Goal: Feedback & Contribution: Contribute content

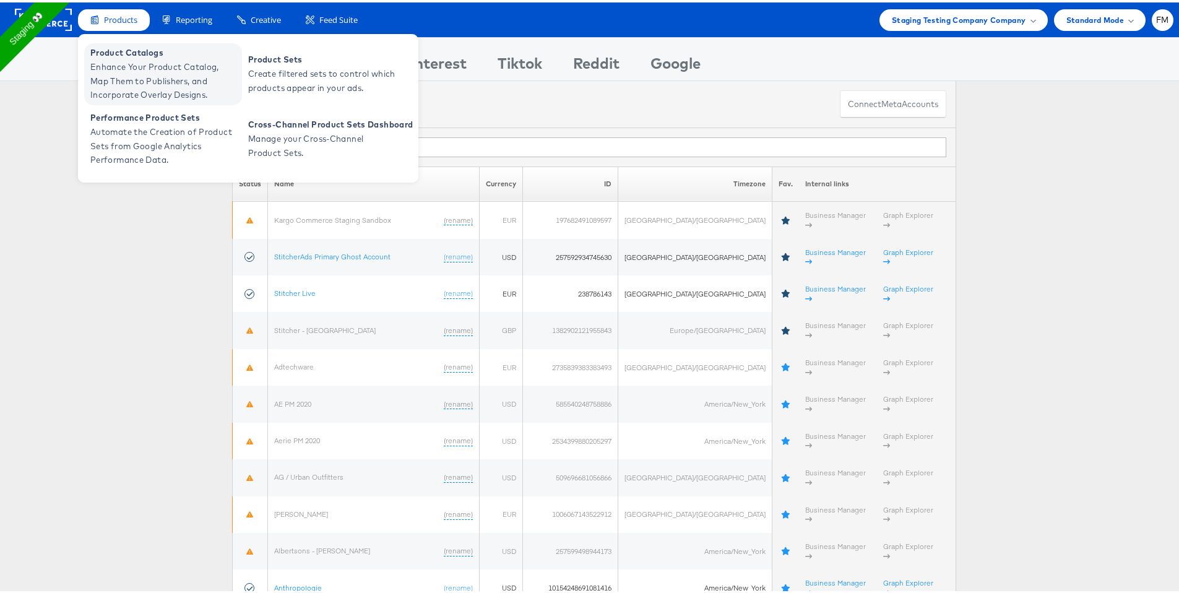
click at [175, 89] on span "Enhance Your Product Catalog, Map Them to Publishers, and Incorporate Overlay D…" at bounding box center [164, 79] width 149 height 42
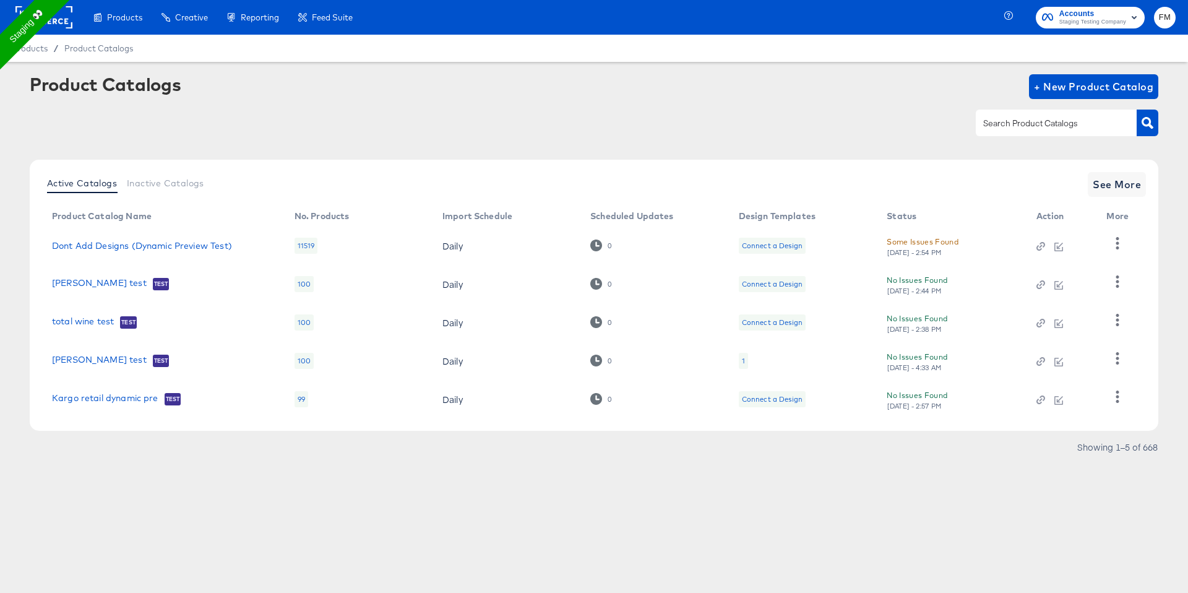
click at [784, 276] on div "Connect a Design" at bounding box center [772, 284] width 67 height 16
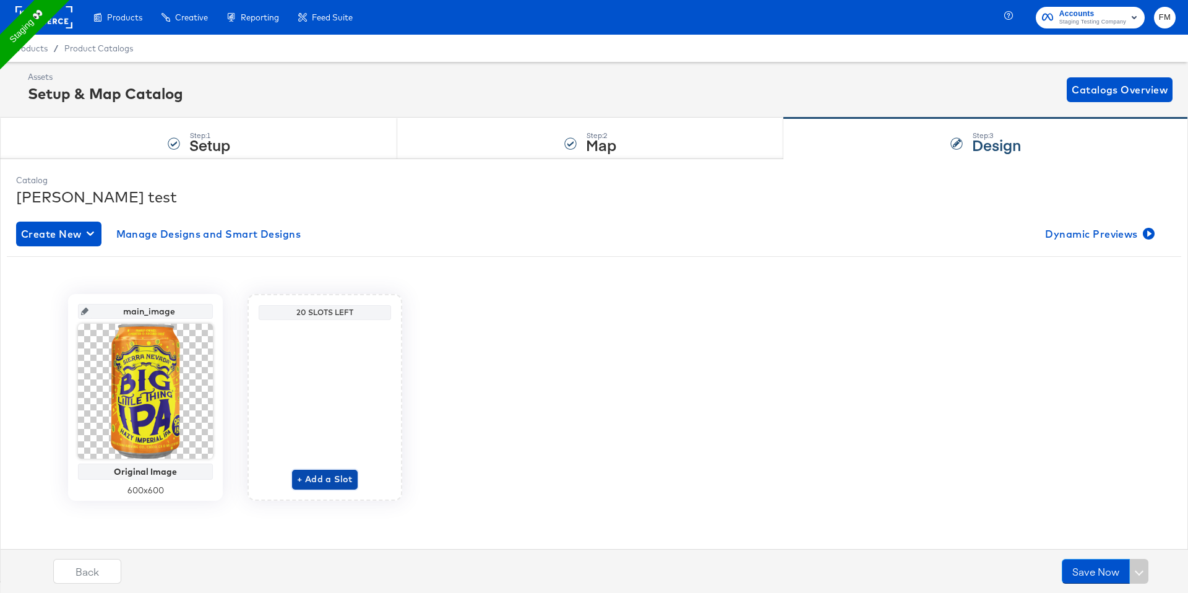
click at [316, 477] on span "+ Add a Slot" at bounding box center [325, 479] width 56 height 15
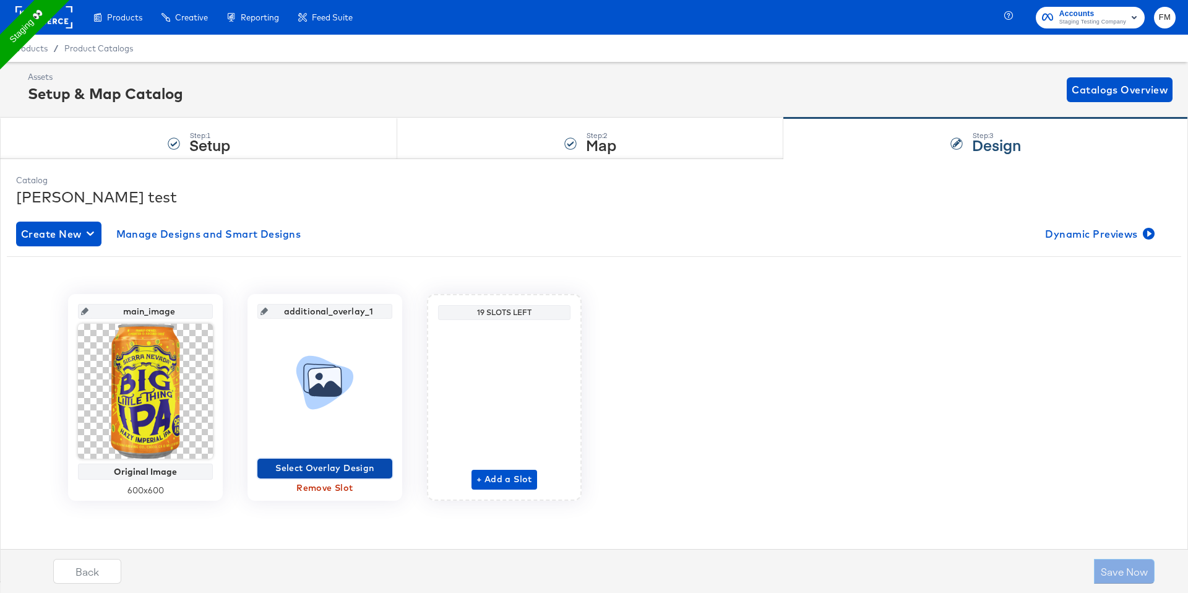
click at [324, 463] on span "Select Overlay Design" at bounding box center [324, 467] width 125 height 15
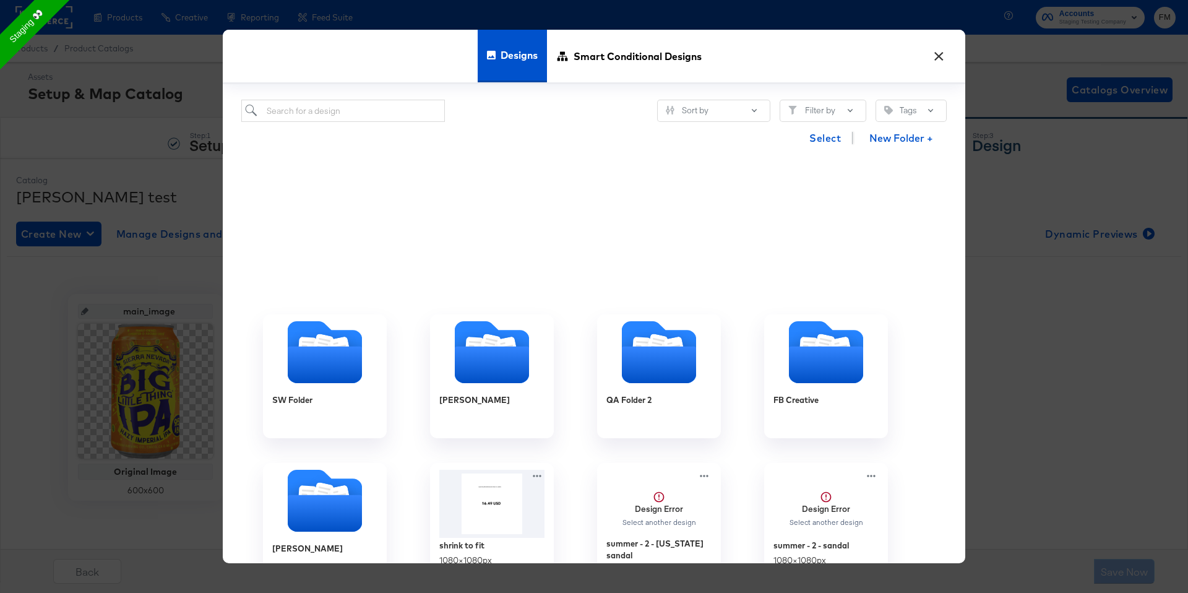
scroll to position [414, 0]
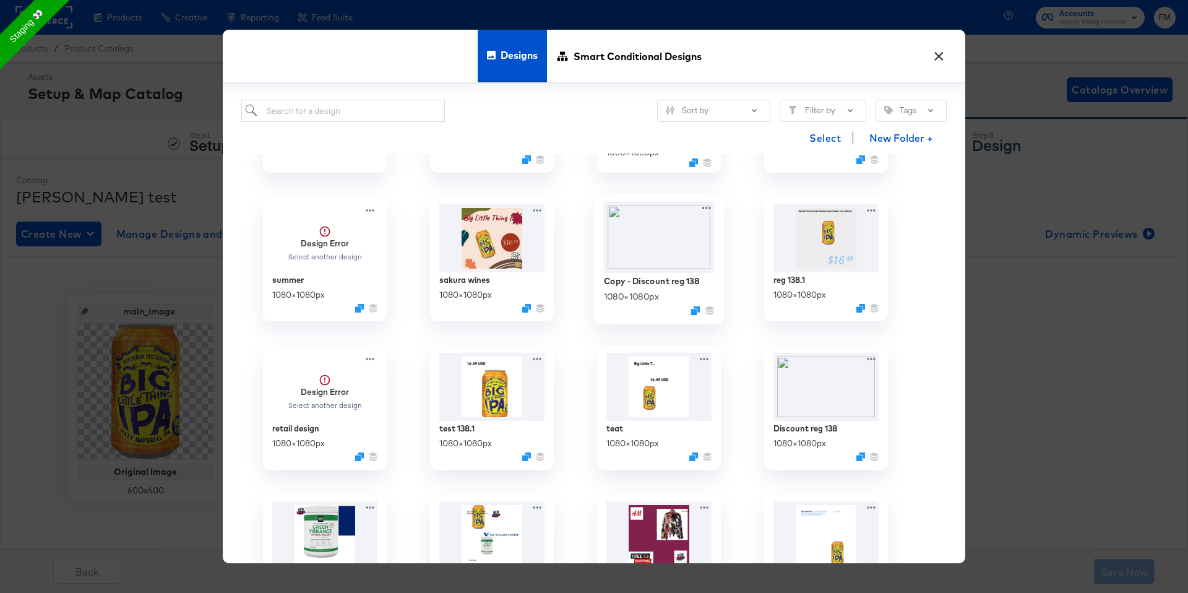
click at [650, 230] on img at bounding box center [659, 237] width 111 height 71
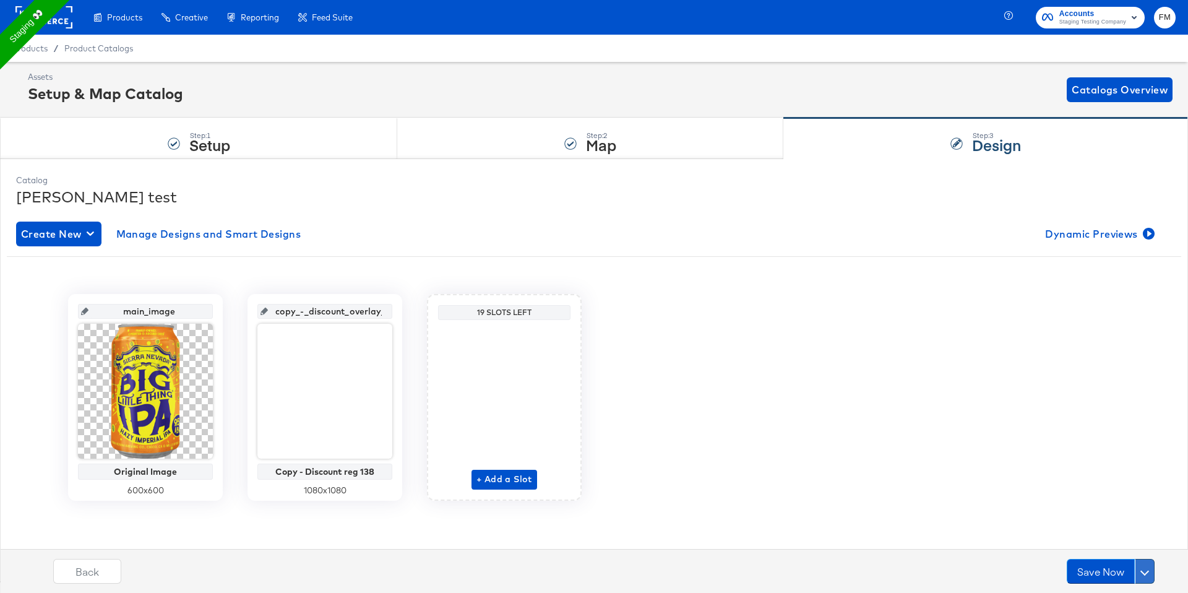
click at [1150, 569] on button at bounding box center [1145, 571] width 20 height 25
click at [1101, 543] on div "Schedule Save" at bounding box center [1115, 547] width 56 height 12
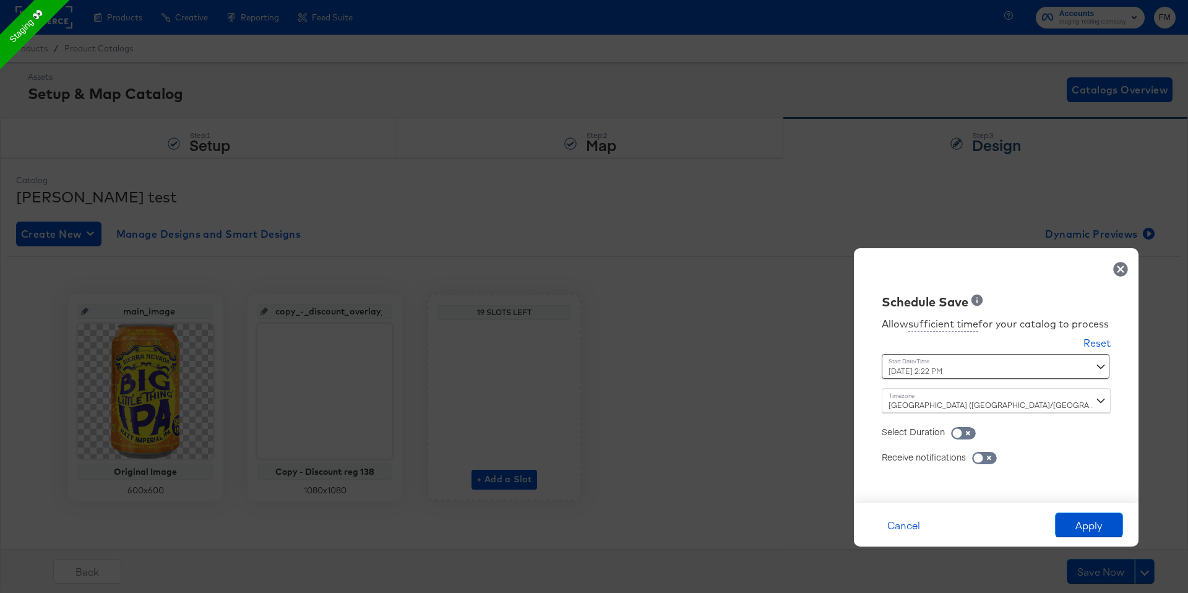
click at [985, 353] on div "Reset" at bounding box center [996, 345] width 229 height 18
click at [986, 359] on div "October 16th 2025 2:22 PM ‹ October 2025 › Su Mo Tu We Th Fr Sa 28 29 30 1 2 3 …" at bounding box center [966, 366] width 168 height 25
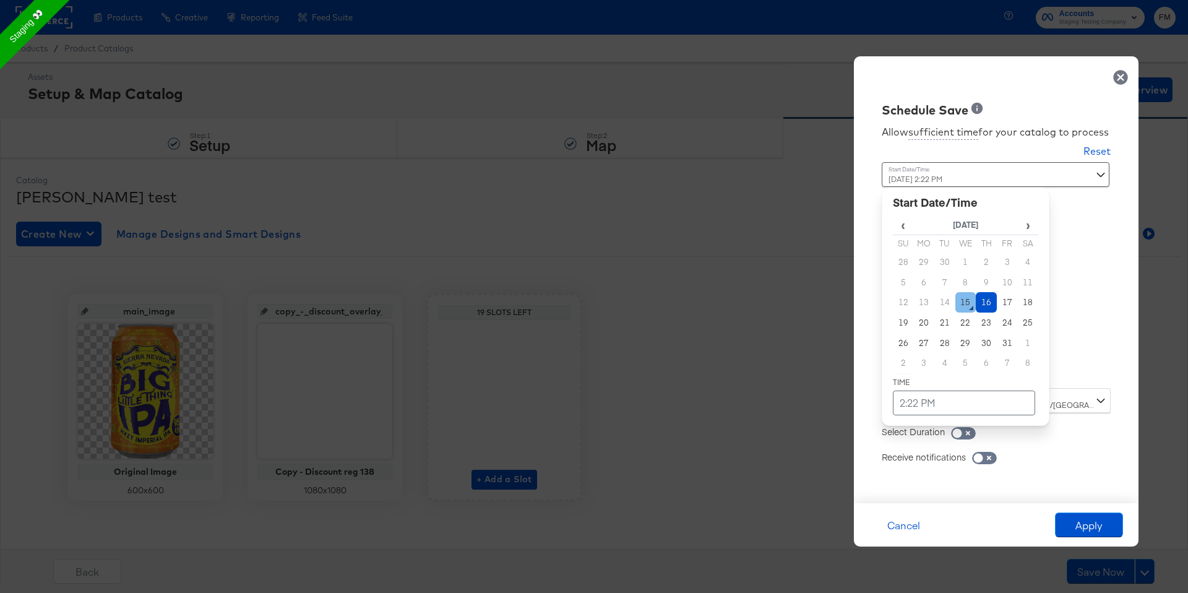
click at [970, 304] on td "15" at bounding box center [966, 302] width 21 height 20
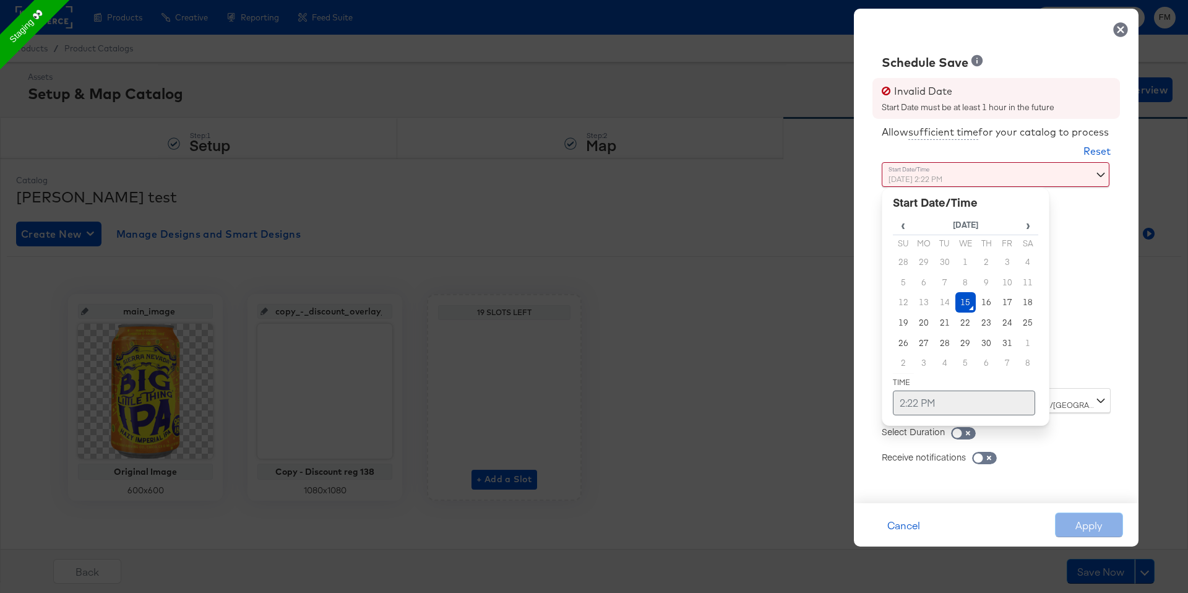
click at [943, 406] on td "2:22 PM" at bounding box center [964, 402] width 142 height 25
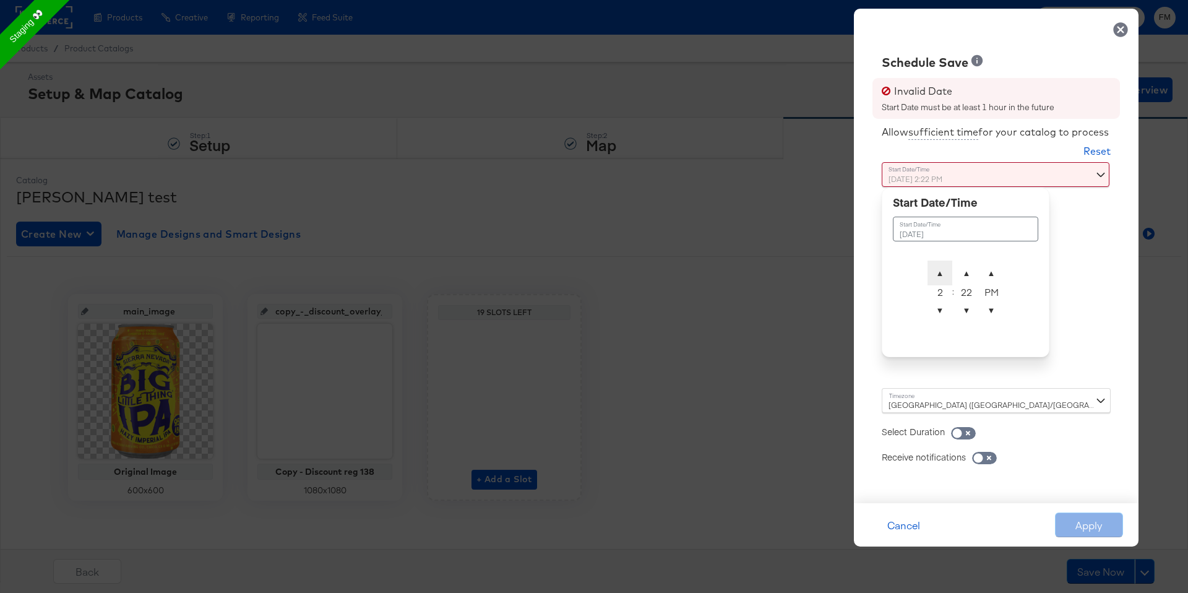
click at [937, 263] on span "▲" at bounding box center [940, 273] width 25 height 25
click at [970, 271] on span "▲" at bounding box center [966, 273] width 25 height 25
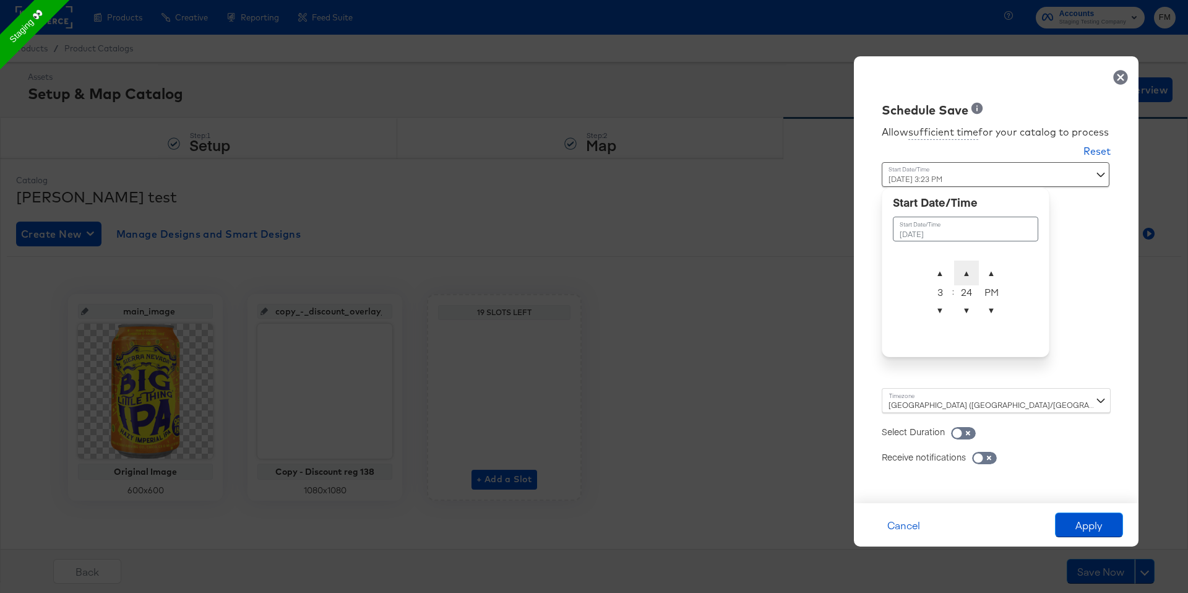
click at [970, 271] on span "▲" at bounding box center [966, 273] width 25 height 25
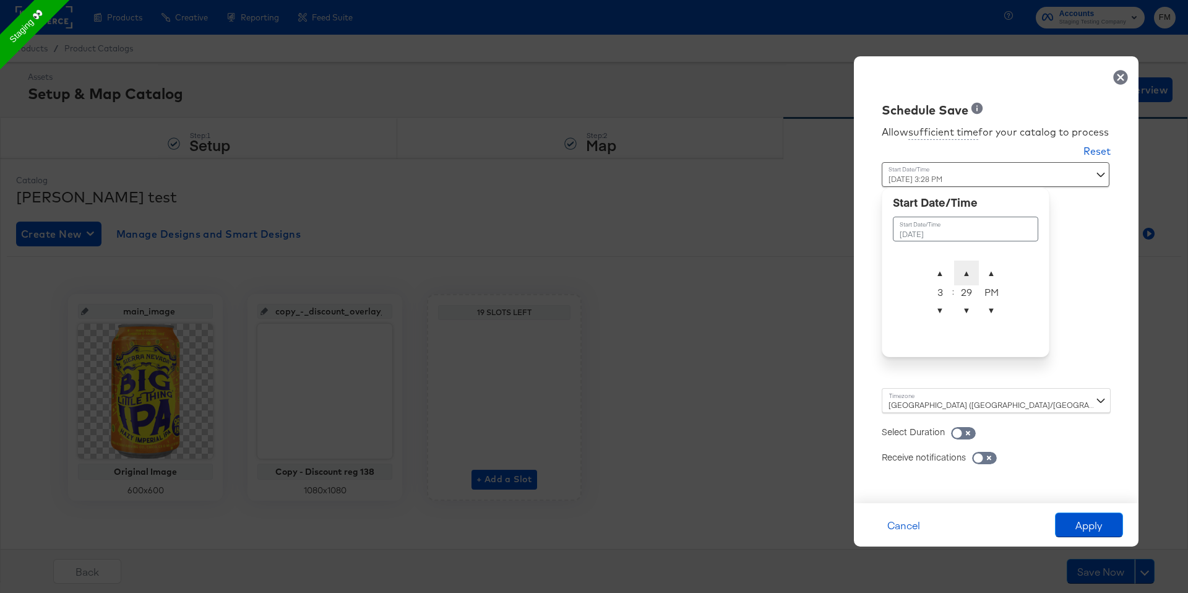
click at [970, 271] on span "▲" at bounding box center [966, 273] width 25 height 25
type input "October 15th 2025 3:30 PM"
click at [1090, 528] on button "Apply" at bounding box center [1089, 524] width 68 height 25
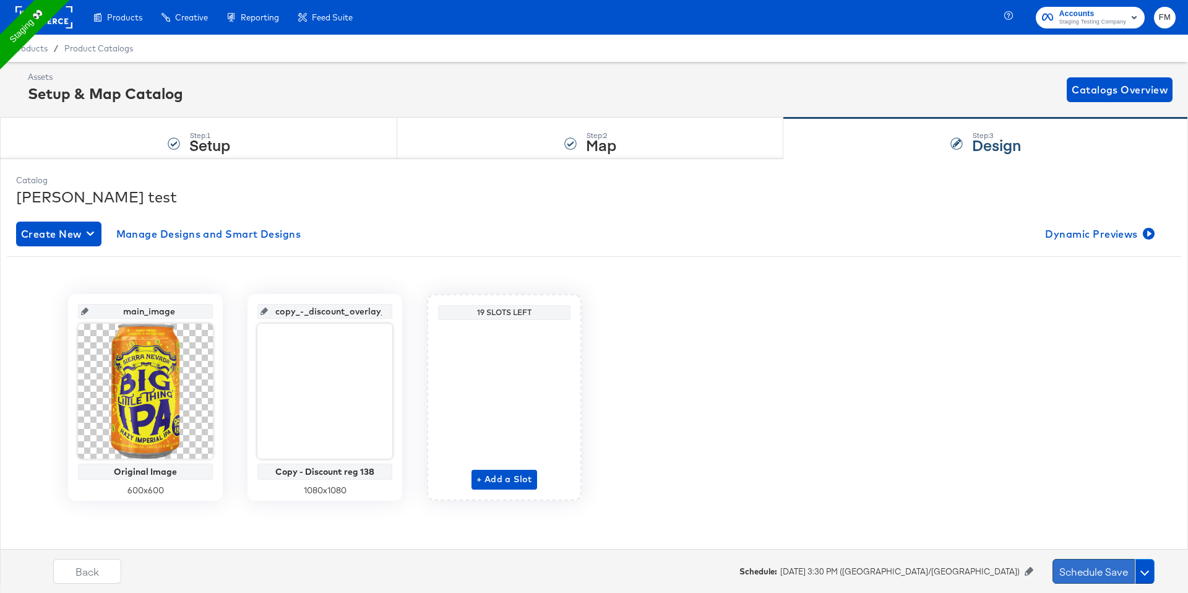
click at [1103, 575] on button "Schedule Save" at bounding box center [1094, 571] width 82 height 25
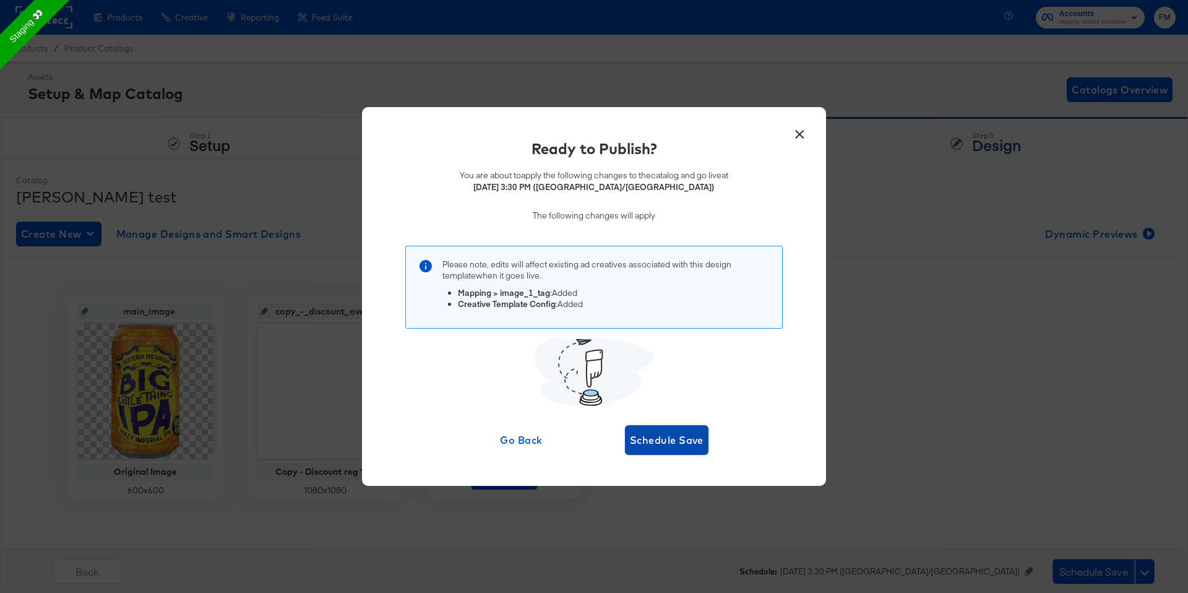
click at [652, 448] on span "Schedule Save" at bounding box center [667, 439] width 74 height 17
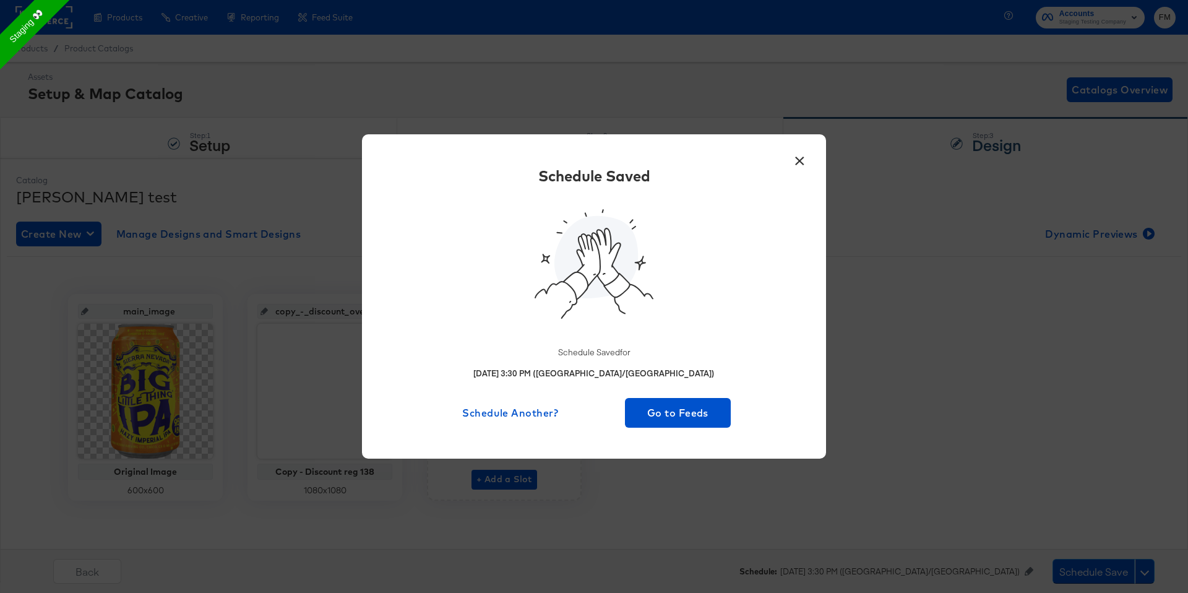
click at [675, 432] on div "× Schedule Saved Schedule Saved for October 15th 2025 3:30 PM (Europe/Dublin) S…" at bounding box center [594, 296] width 464 height 324
click at [690, 390] on div "Schedule Saved Schedule Saved for October 15th 2025 3:30 PM (Europe/Dublin) Sch…" at bounding box center [594, 296] width 427 height 262
click at [688, 409] on span "Go to Feeds" at bounding box center [678, 412] width 96 height 17
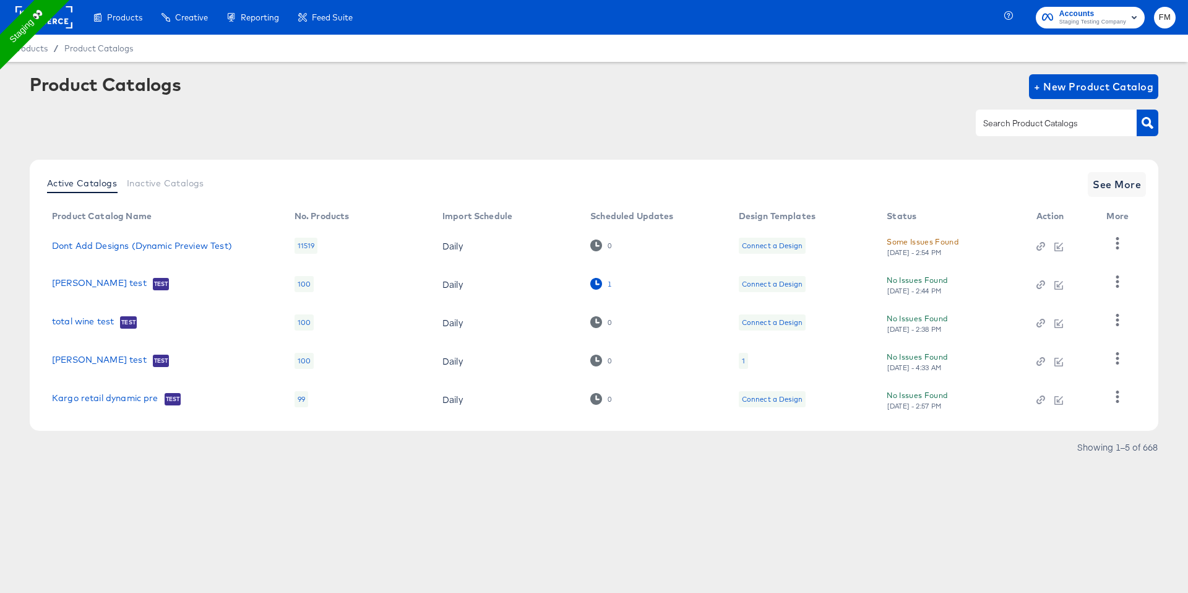
click at [600, 288] on icon at bounding box center [596, 284] width 12 height 12
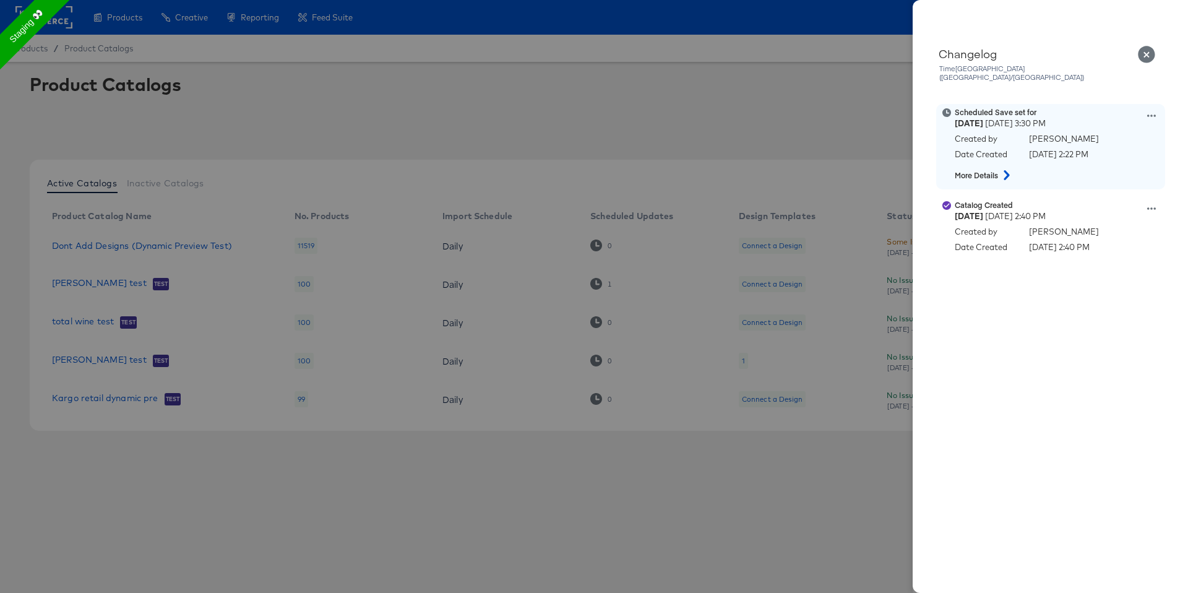
click at [1154, 107] on div "Scheduled Save set for Wednesday October 15th 2025 3:30 PM Created by Fran Maso…" at bounding box center [1066, 146] width 223 height 79
click at [1154, 111] on icon at bounding box center [1151, 115] width 9 height 9
click at [1098, 138] on button "Edit scheduled version" at bounding box center [1094, 147] width 124 height 18
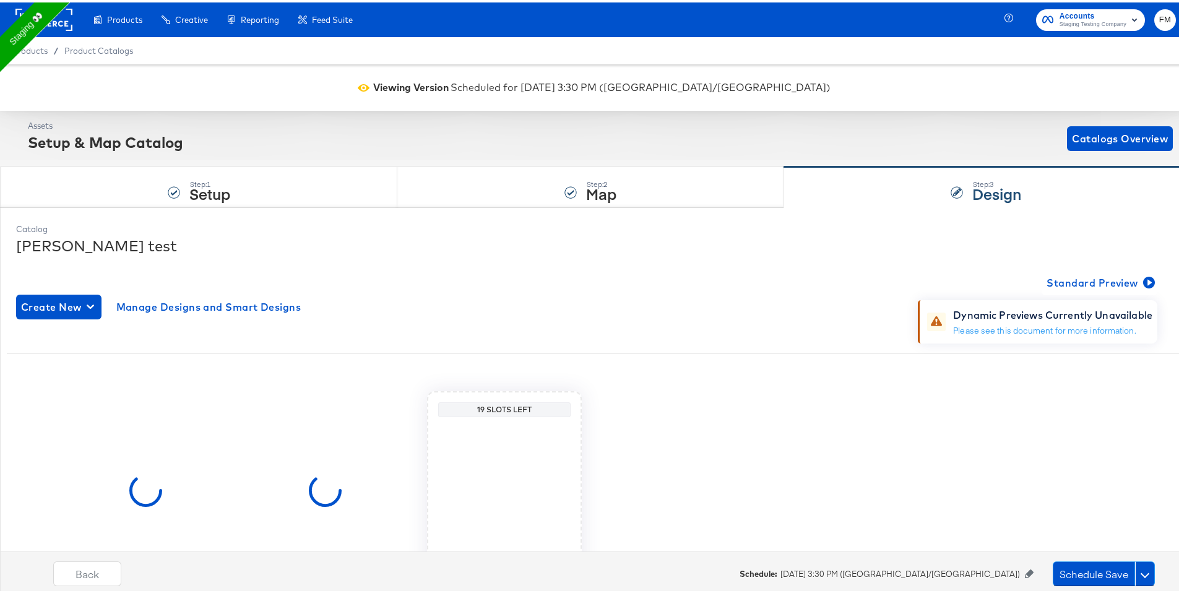
click at [1019, 564] on div "Schedule: October 15th 2025 3:30 PM (Europe/Dublin) Schedule Save" at bounding box center [967, 571] width 455 height 25
click at [1025, 569] on icon at bounding box center [1029, 571] width 9 height 9
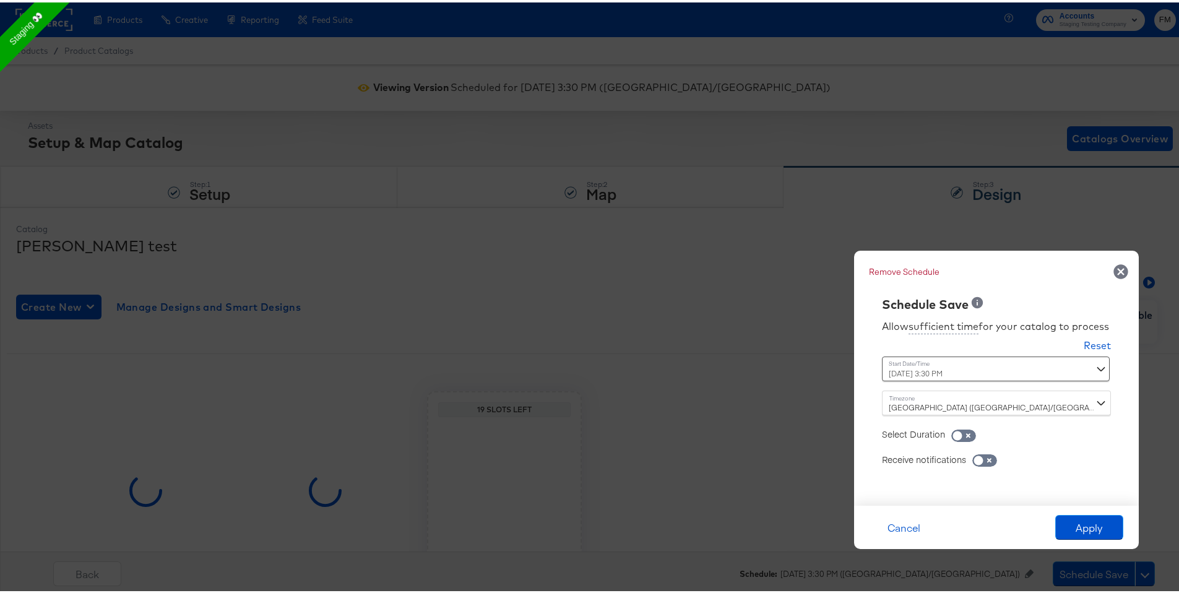
click at [972, 439] on div "Receive notifications" at bounding box center [996, 450] width 229 height 25
click at [962, 431] on input "checkbox" at bounding box center [957, 436] width 37 height 12
checkbox input "true"
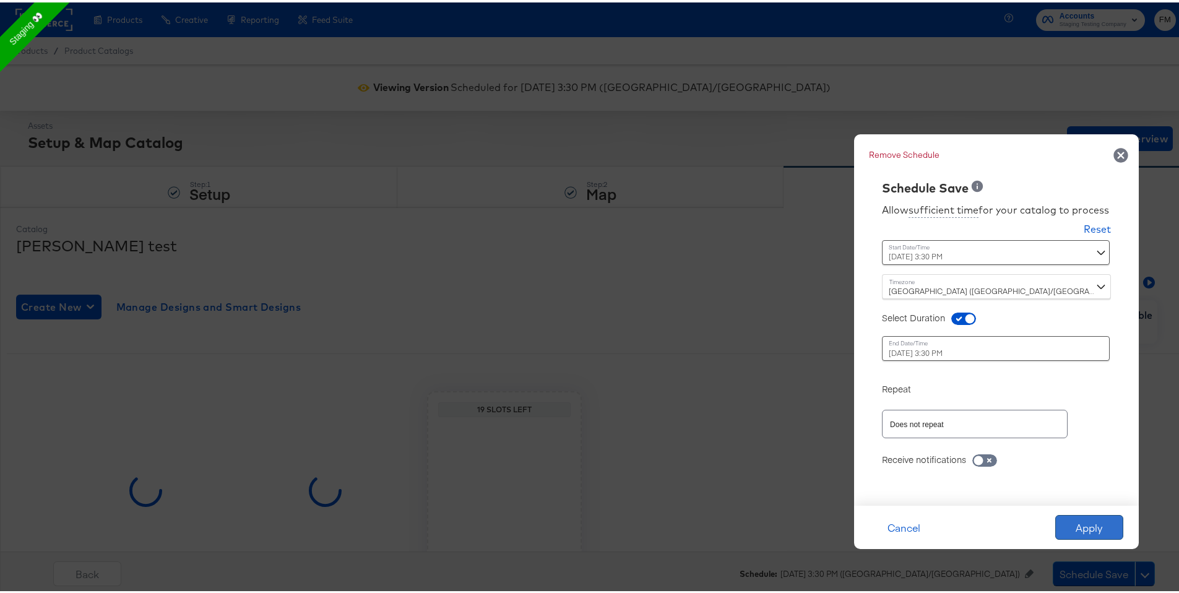
click at [1075, 525] on button "Apply" at bounding box center [1089, 524] width 68 height 25
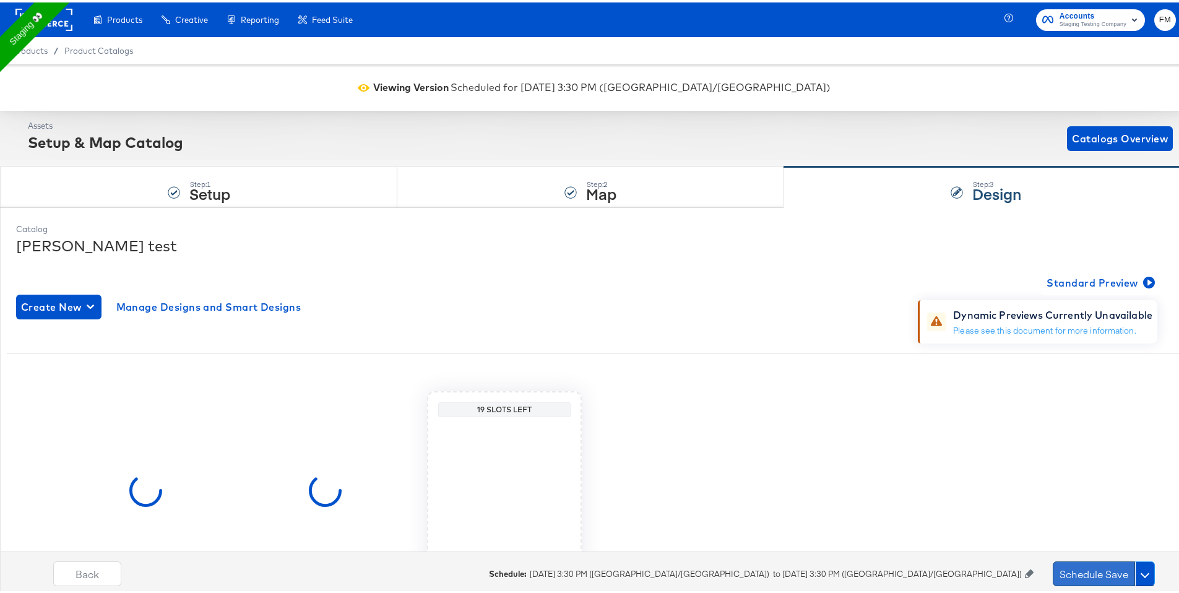
click at [1084, 566] on button "Schedule Save" at bounding box center [1094, 571] width 82 height 25
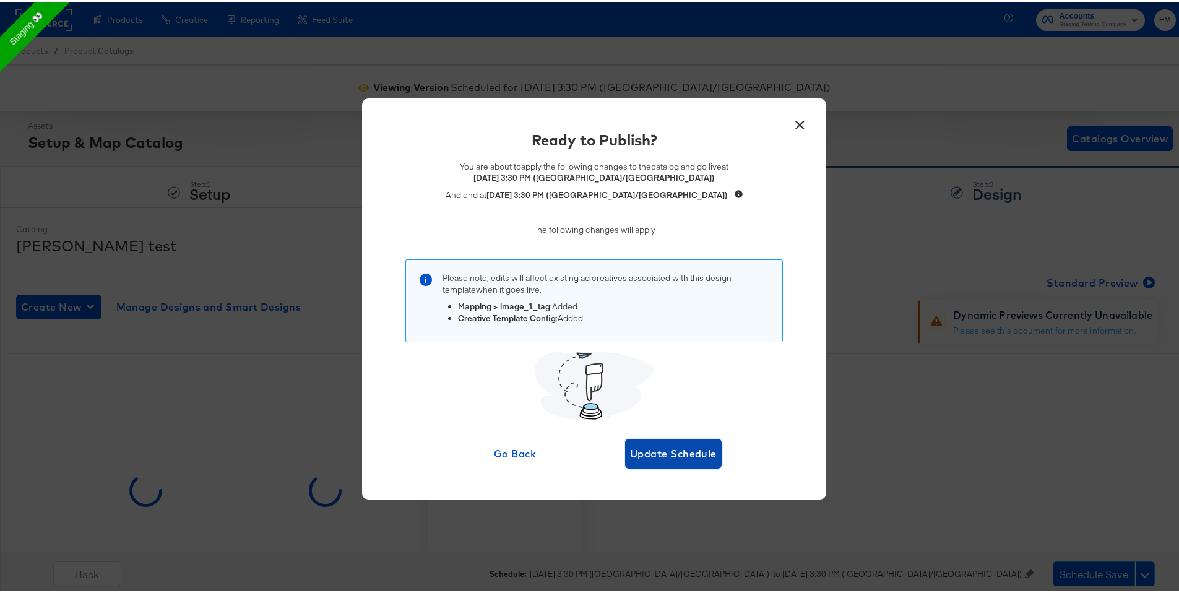
click at [702, 447] on span "Update Schedule" at bounding box center [673, 450] width 87 height 17
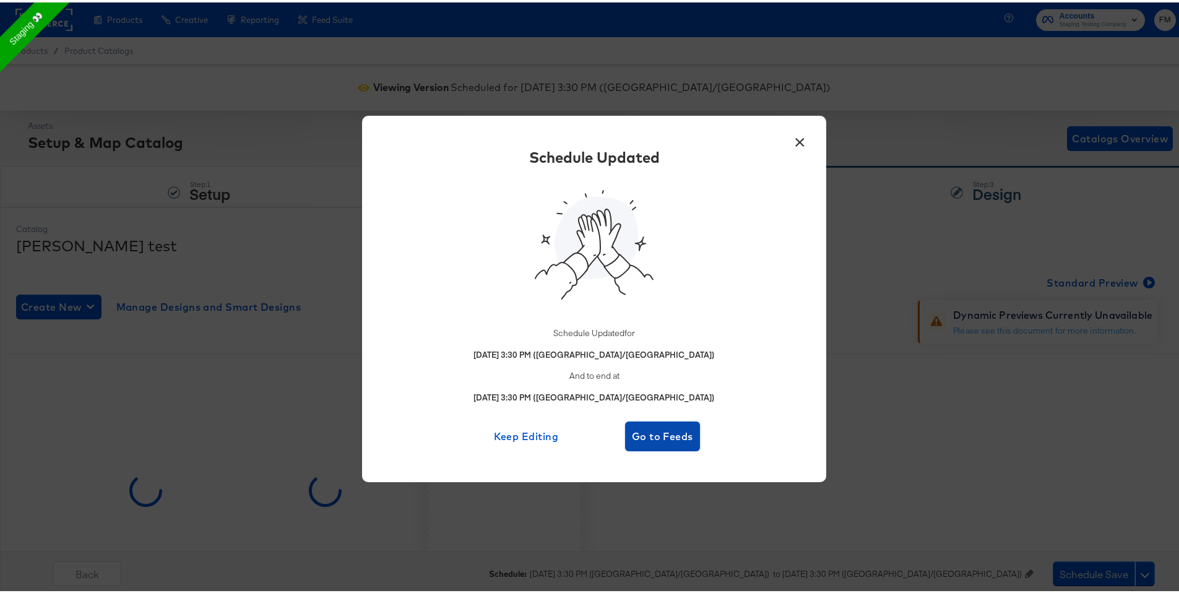
click at [662, 429] on span "Go to Feeds" at bounding box center [662, 433] width 65 height 17
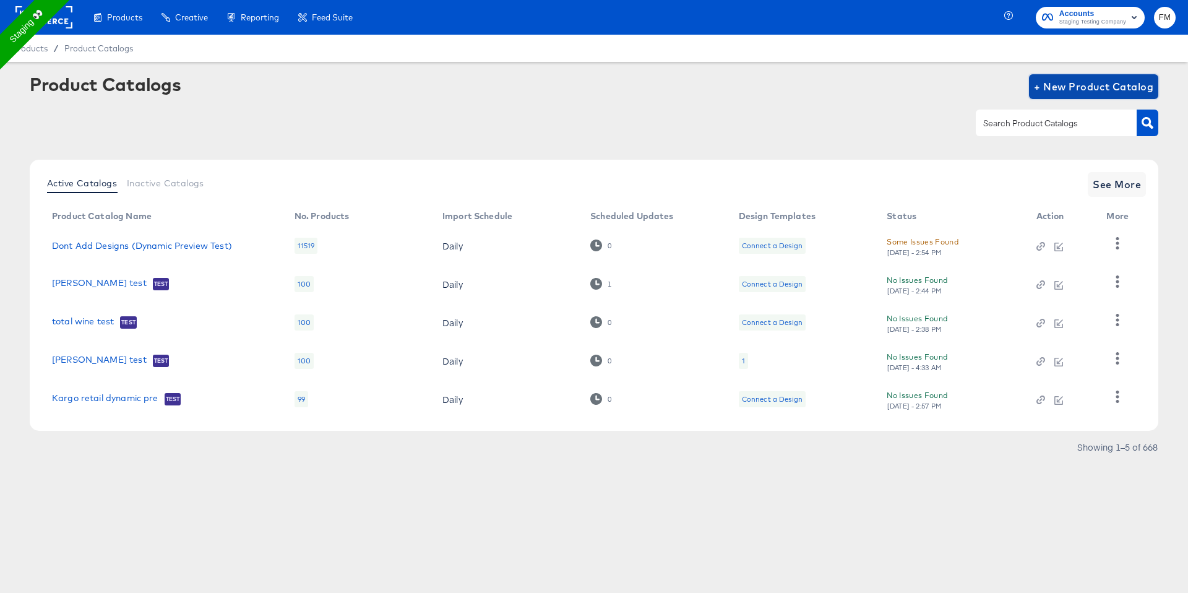
click at [1105, 77] on button "+ New Product Catalog" at bounding box center [1093, 86] width 129 height 25
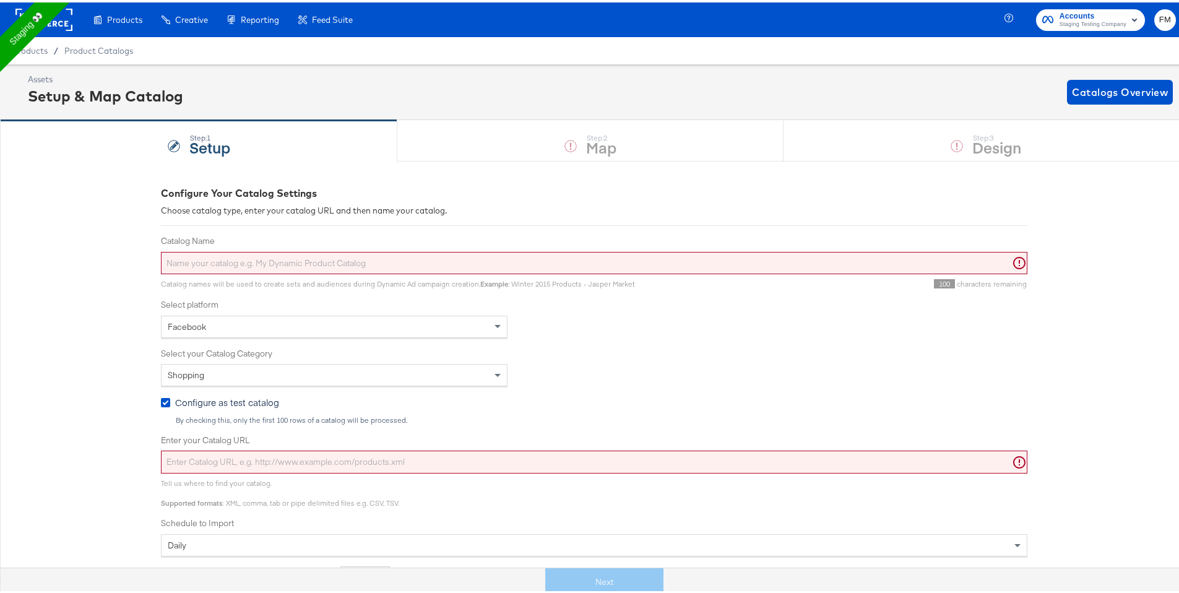
click at [667, 123] on div "Step: 1 Setup Step: 2 Map Step: 3 Design" at bounding box center [594, 138] width 1188 height 41
click at [930, 145] on div "Step: 1 Setup Step: 2 Map Step: 3 Design" at bounding box center [594, 138] width 1188 height 41
click at [1091, 77] on button "Catalogs Overview" at bounding box center [1120, 89] width 106 height 25
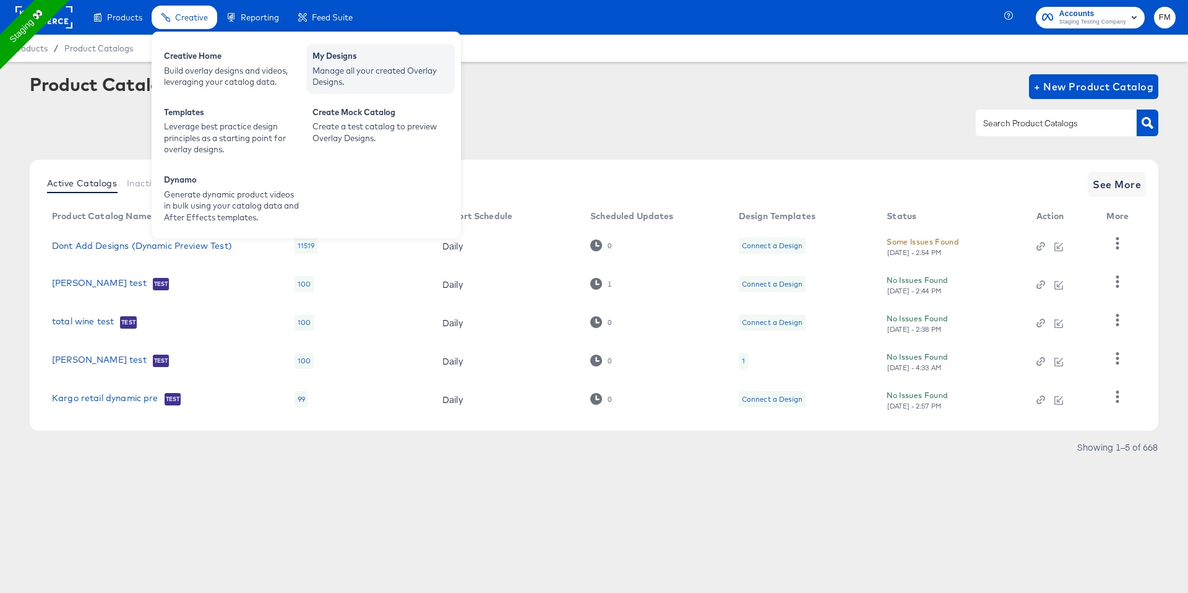
click at [358, 61] on div "My Designs" at bounding box center [381, 57] width 136 height 15
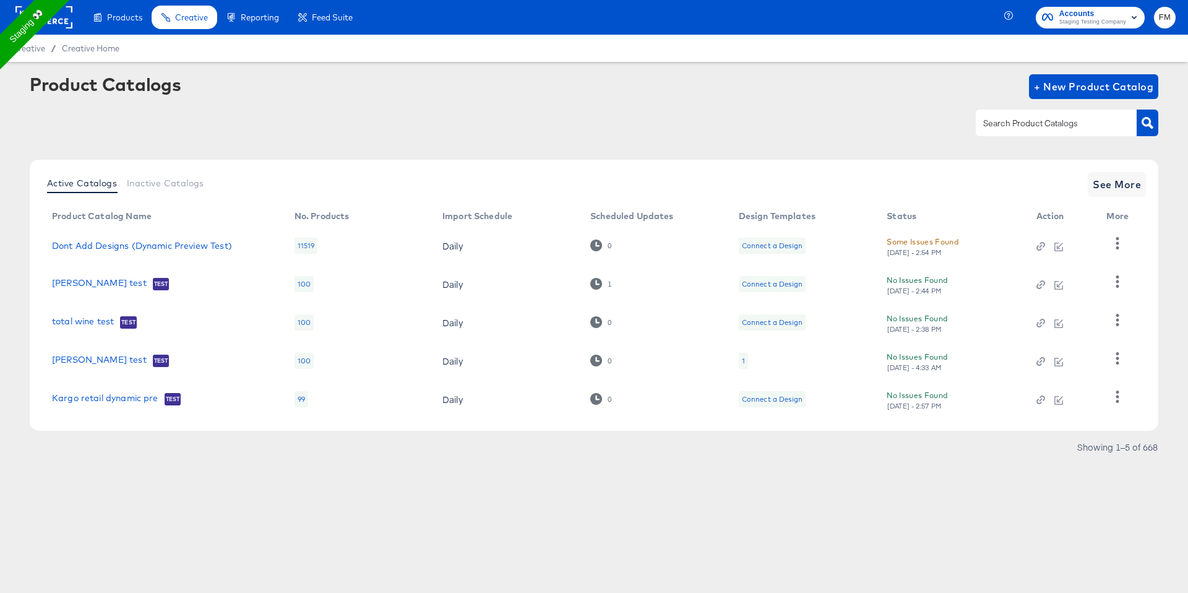
click at [60, 20] on rect at bounding box center [43, 17] width 57 height 22
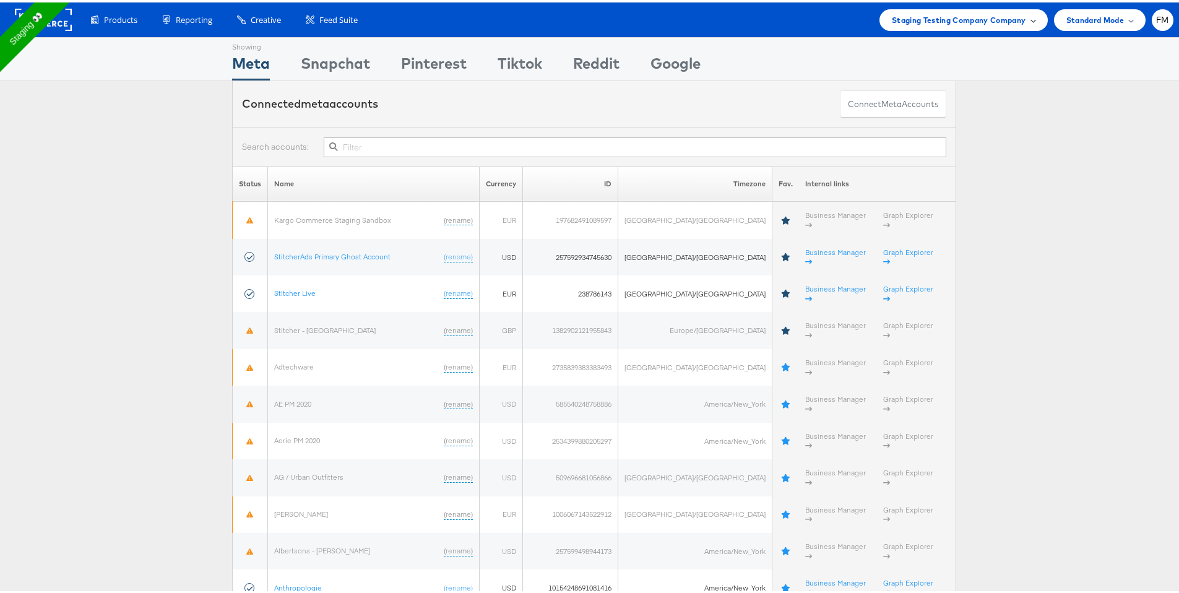
click at [1014, 20] on span "Staging Testing Company Company" at bounding box center [959, 17] width 134 height 13
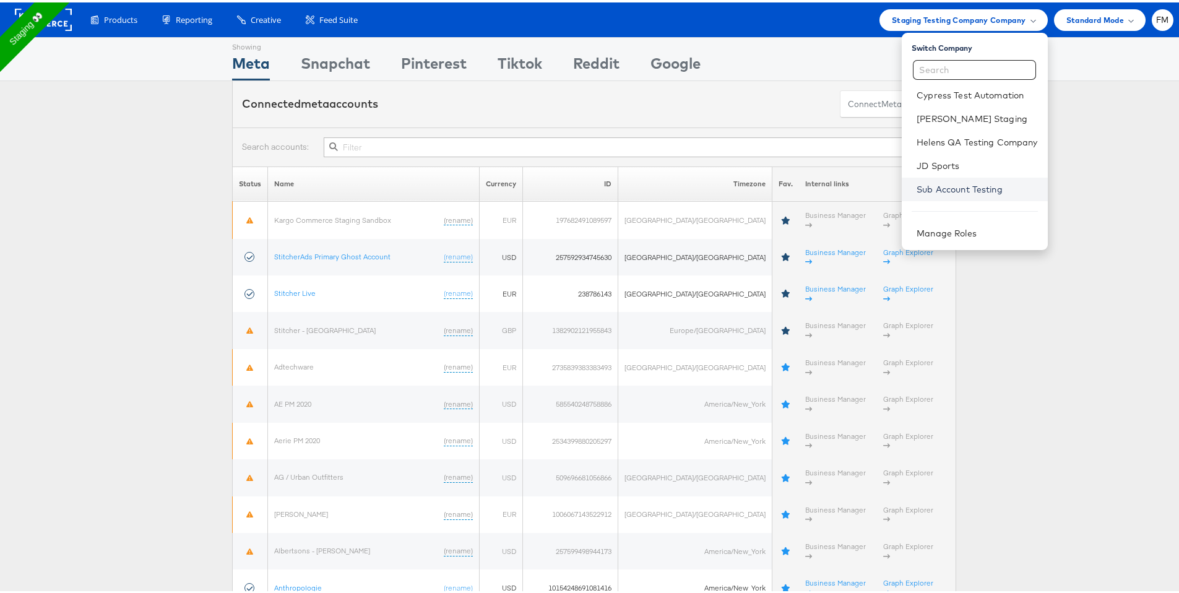
click at [959, 181] on link "Sub Account Testing" at bounding box center [977, 187] width 121 height 12
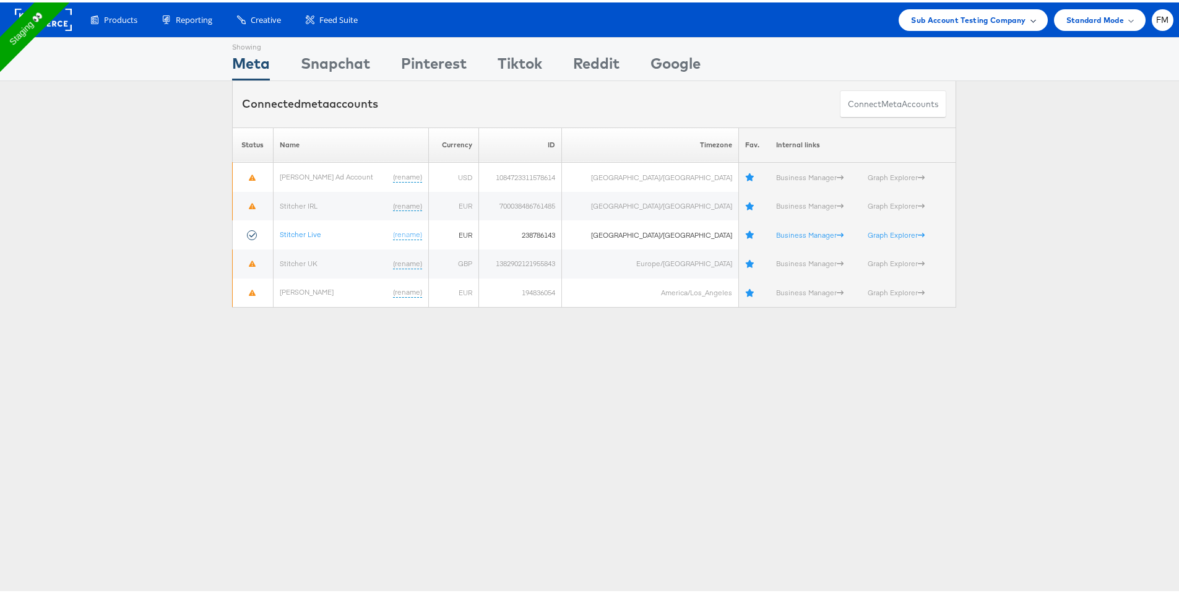
click at [965, 20] on span "Sub Account Testing Company" at bounding box center [968, 17] width 114 height 13
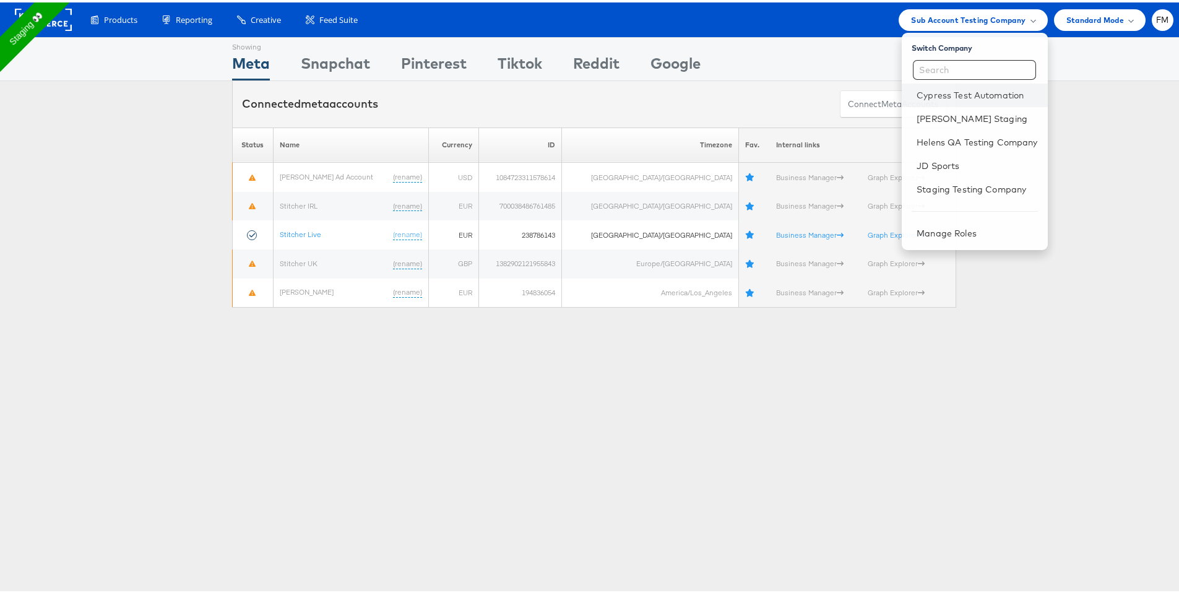
click at [959, 98] on li "Cypress Test Automation" at bounding box center [974, 93] width 145 height 24
click at [948, 97] on link "Cypress Test Automation" at bounding box center [977, 93] width 121 height 12
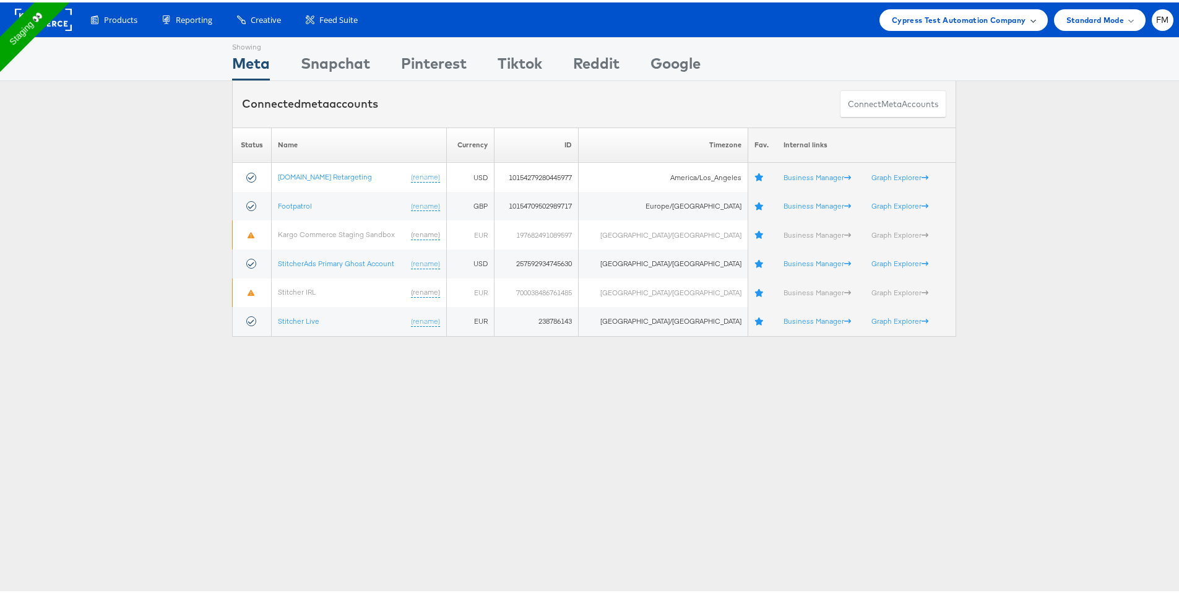
click at [961, 23] on span "Cypress Test Automation Company" at bounding box center [959, 17] width 134 height 13
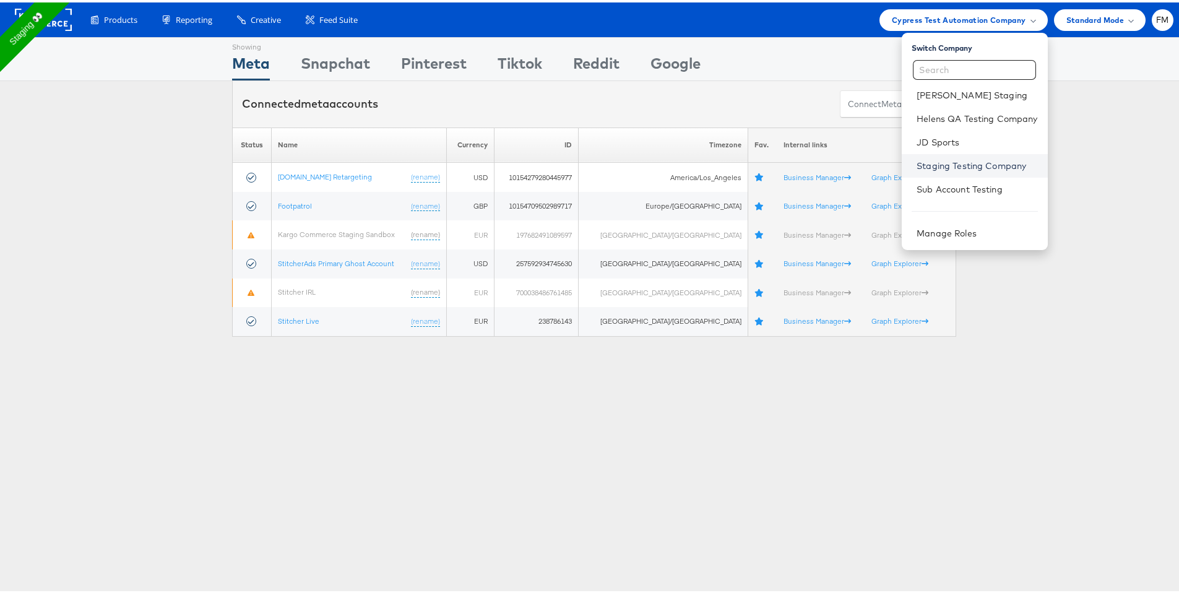
click at [944, 161] on link "Staging Testing Company" at bounding box center [977, 163] width 121 height 12
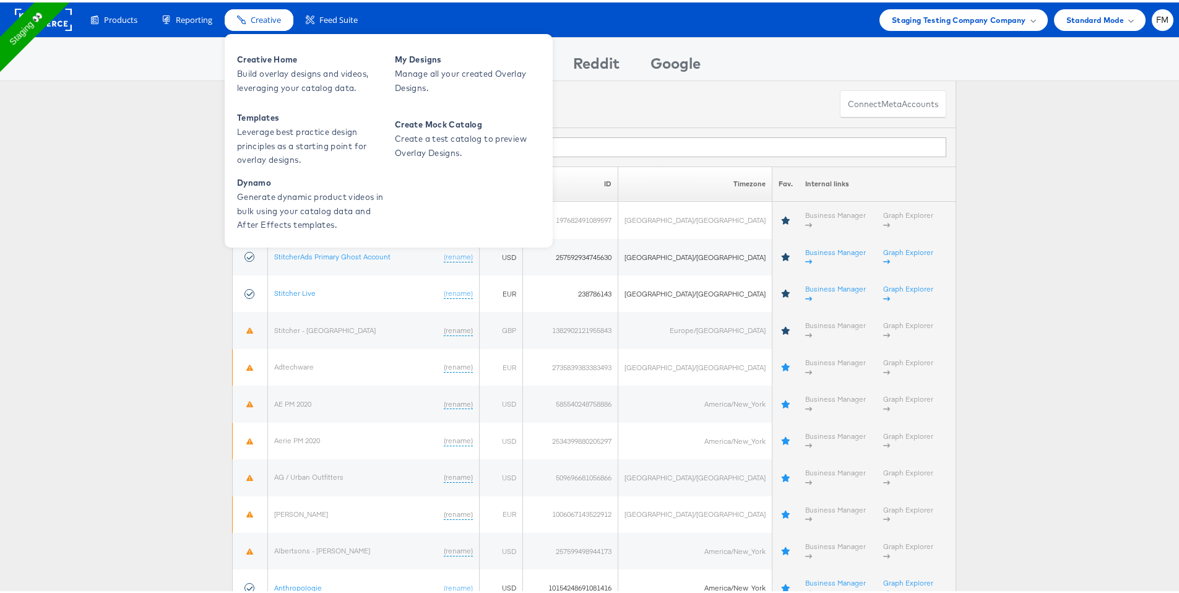
click at [263, 17] on span "Creative" at bounding box center [266, 18] width 30 height 12
click at [437, 59] on span "My Designs" at bounding box center [469, 57] width 149 height 14
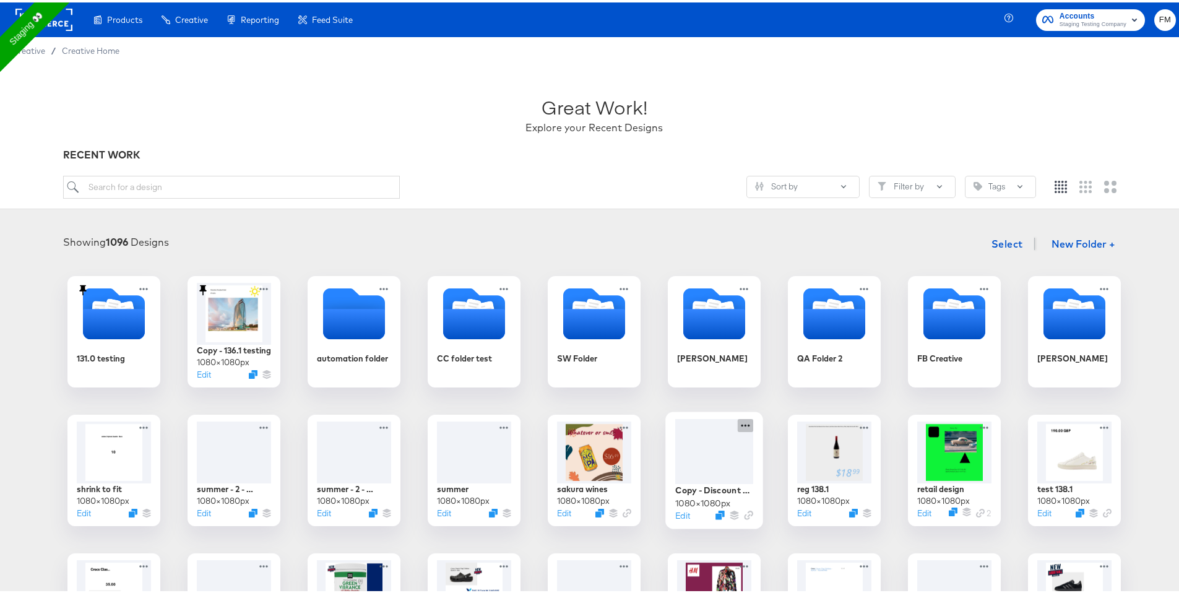
click at [746, 422] on icon at bounding box center [745, 422] width 15 height 13
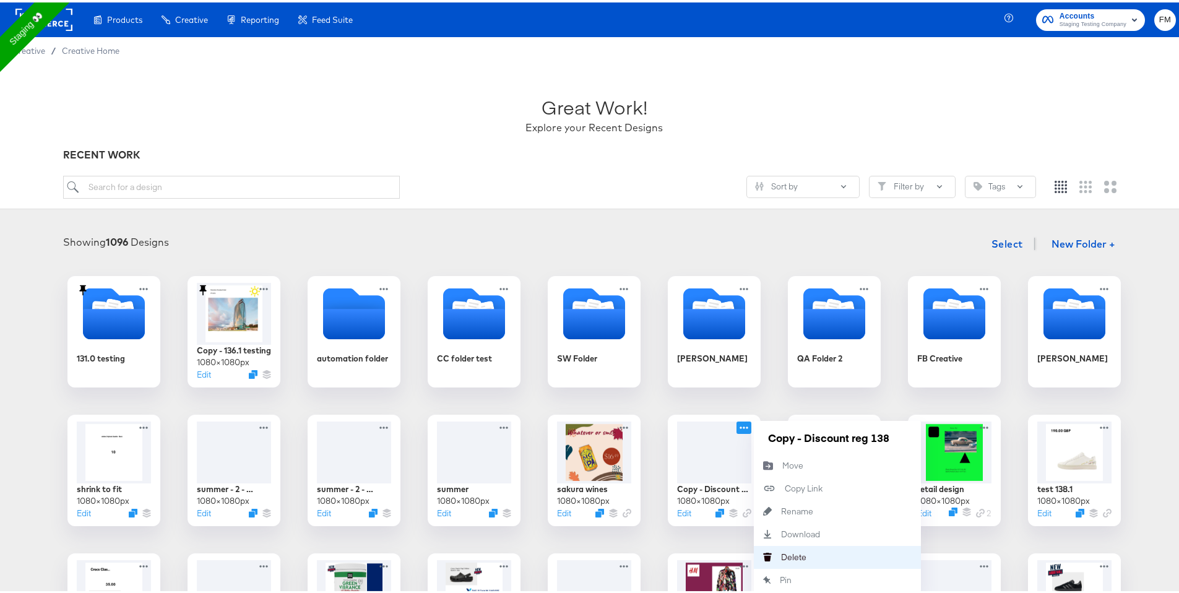
click at [820, 547] on button "Delete Delete" at bounding box center [837, 554] width 167 height 23
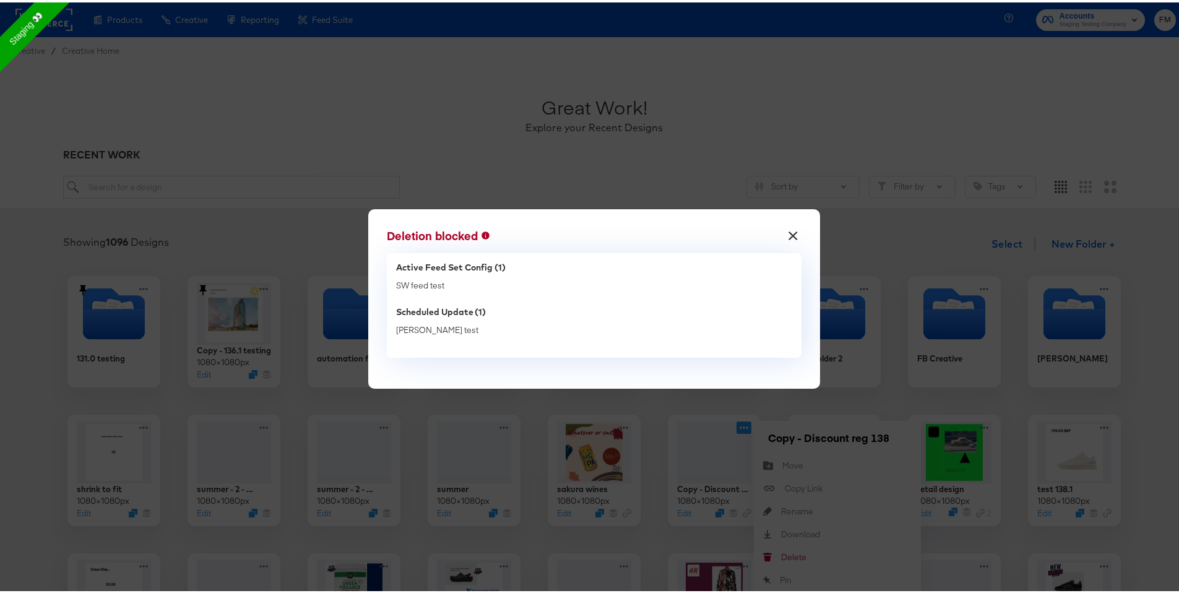
click at [786, 230] on button "×" at bounding box center [793, 230] width 22 height 22
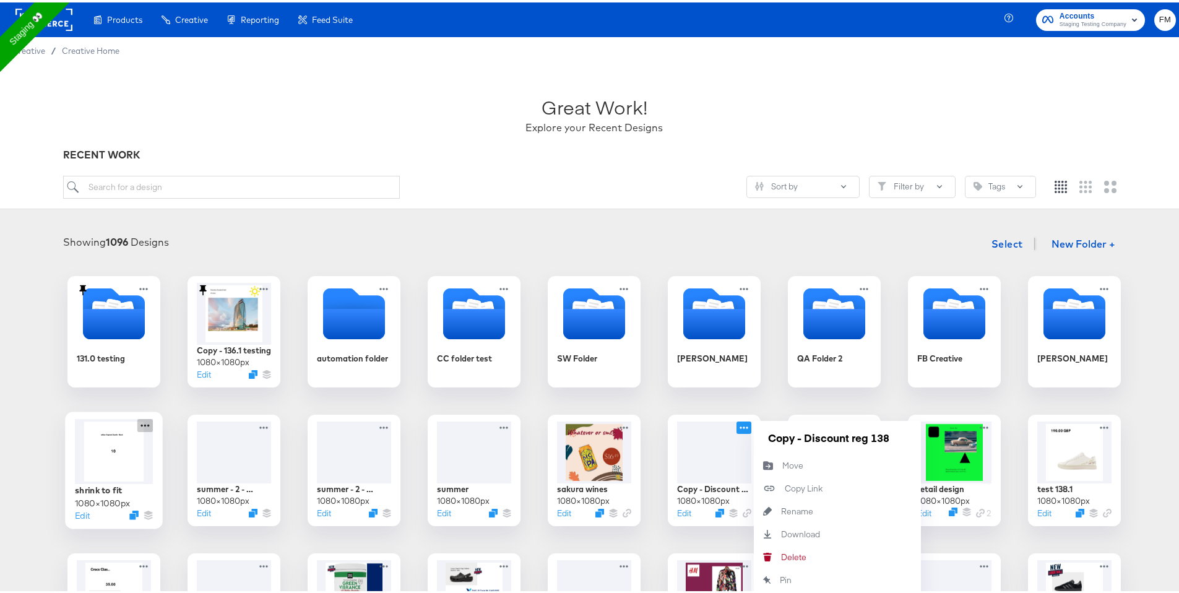
click at [139, 425] on icon at bounding box center [144, 422] width 15 height 13
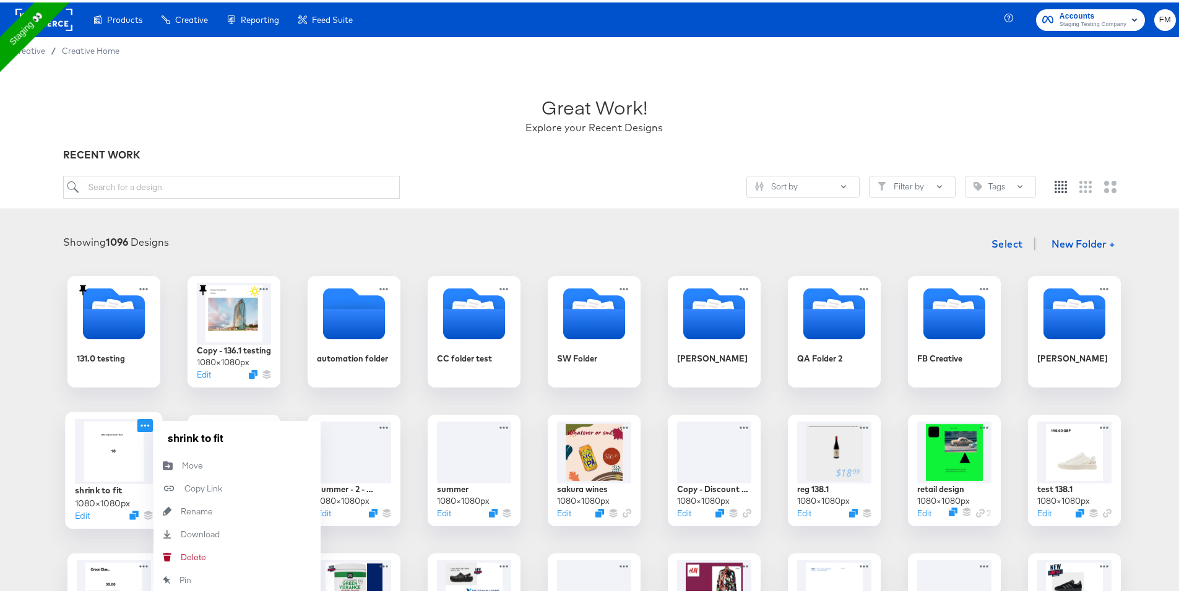
click at [124, 506] on div "1080 × 1080 px" at bounding box center [102, 500] width 55 height 12
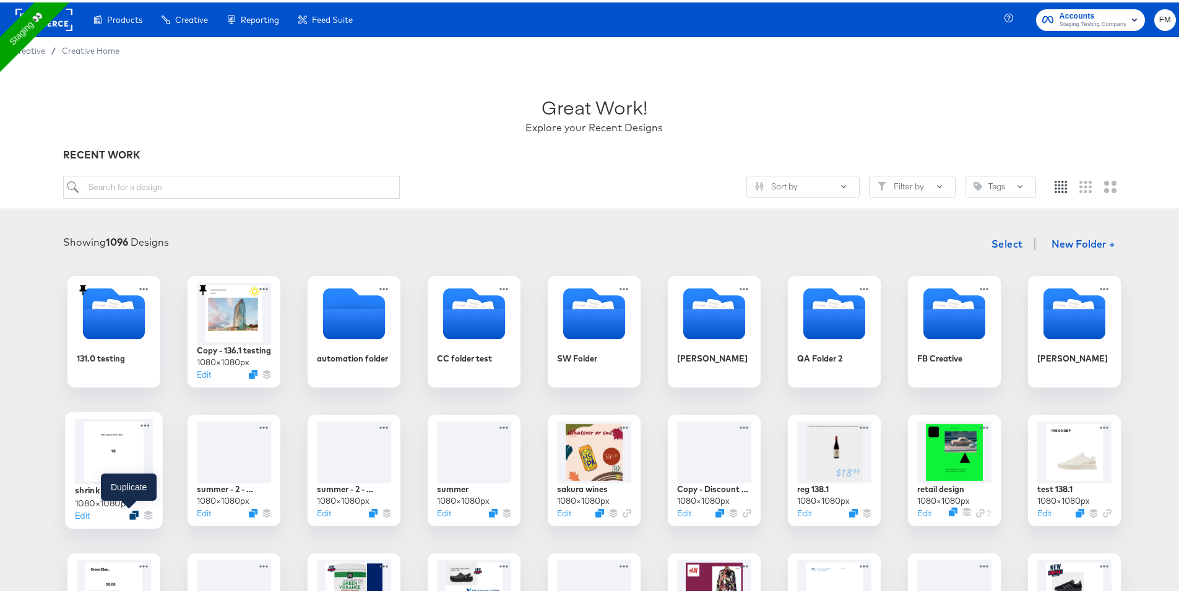
click at [129, 512] on icon "Duplicate" at bounding box center [133, 512] width 9 height 9
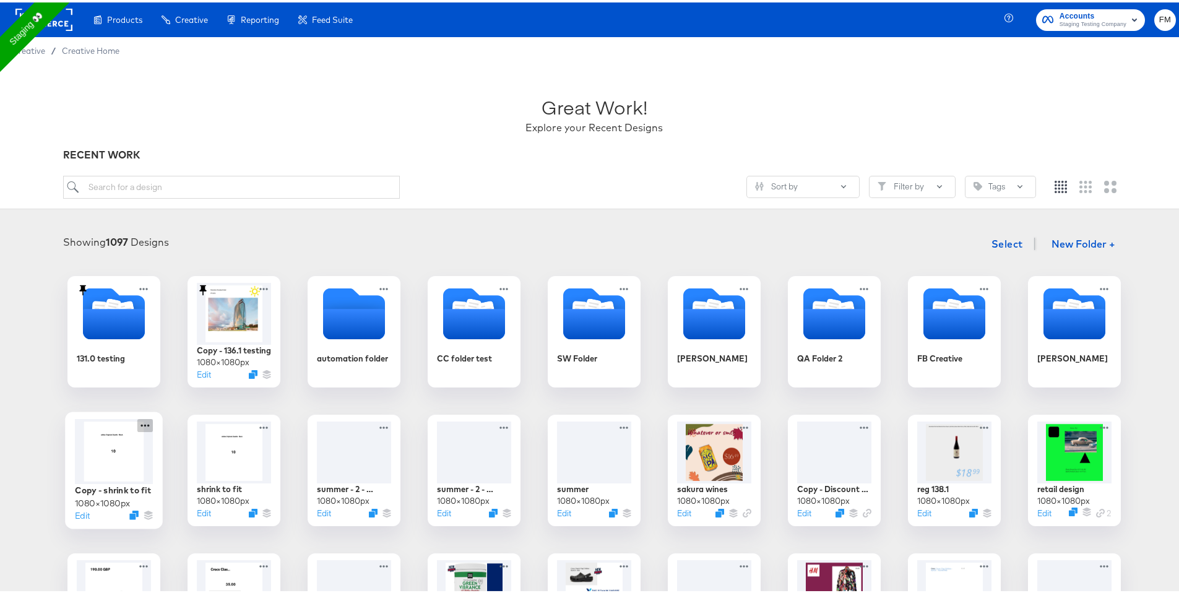
click at [141, 423] on icon at bounding box center [144, 422] width 9 height 2
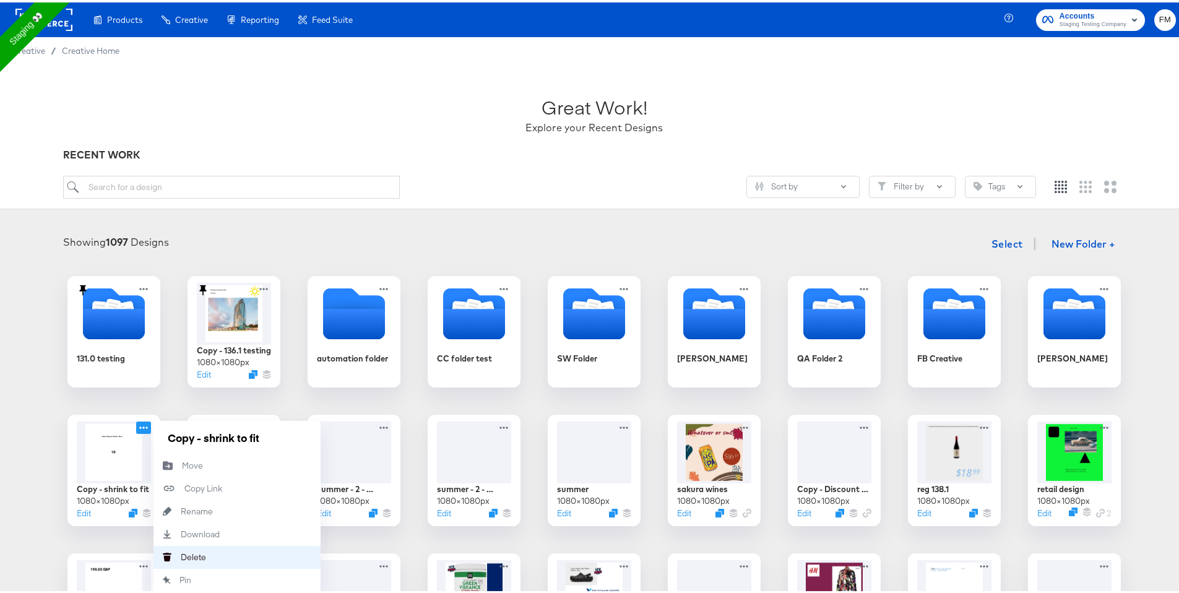
click at [191, 548] on button "Delete Delete" at bounding box center [236, 554] width 167 height 23
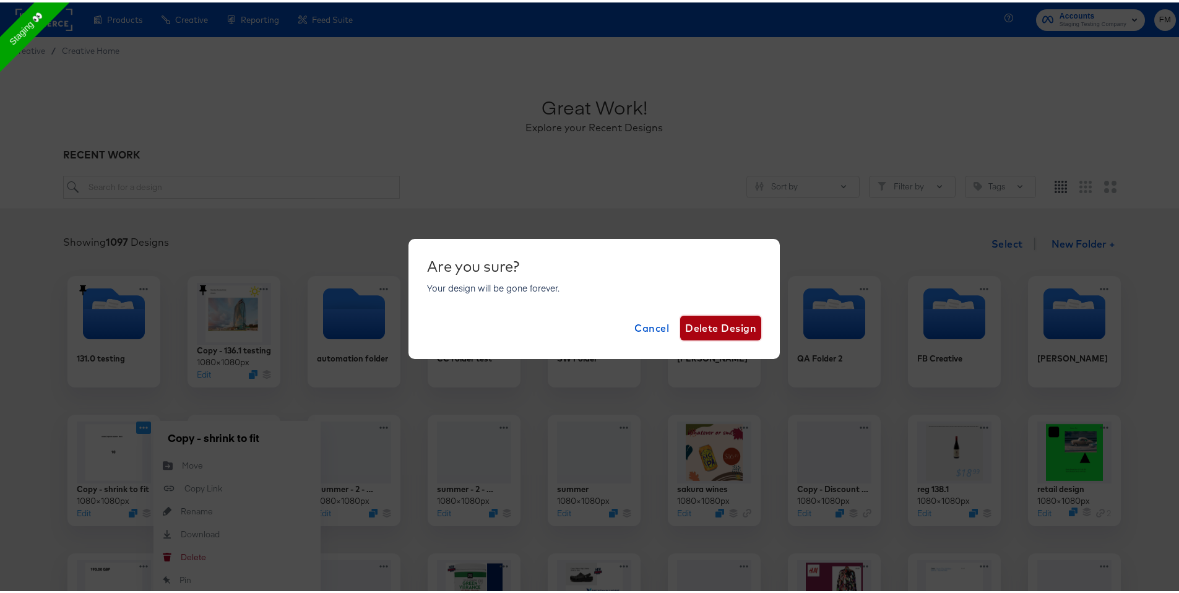
click at [712, 331] on span "Delete Design" at bounding box center [720, 325] width 71 height 17
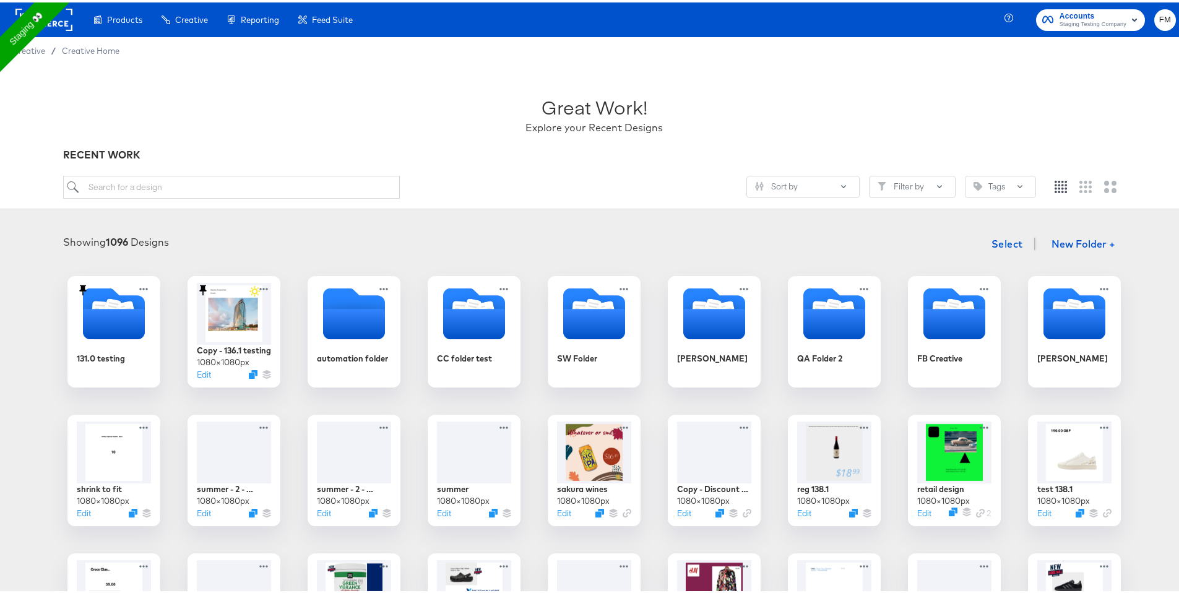
click at [63, 14] on rect at bounding box center [43, 17] width 57 height 22
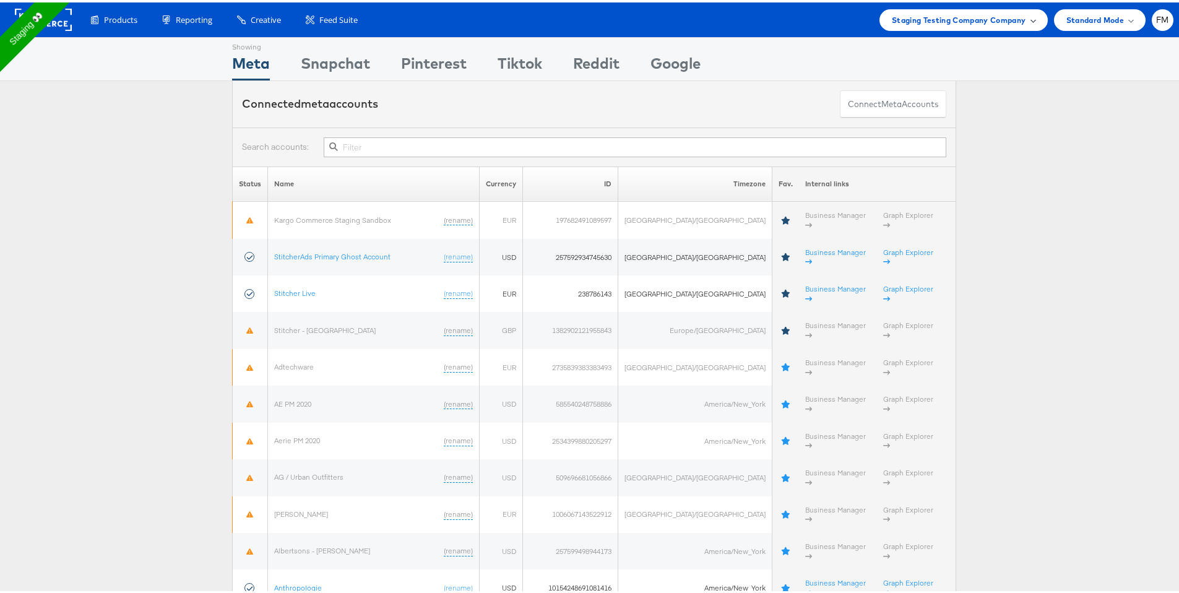
click at [1004, 27] on div "Staging Testing Company Company" at bounding box center [963, 18] width 168 height 22
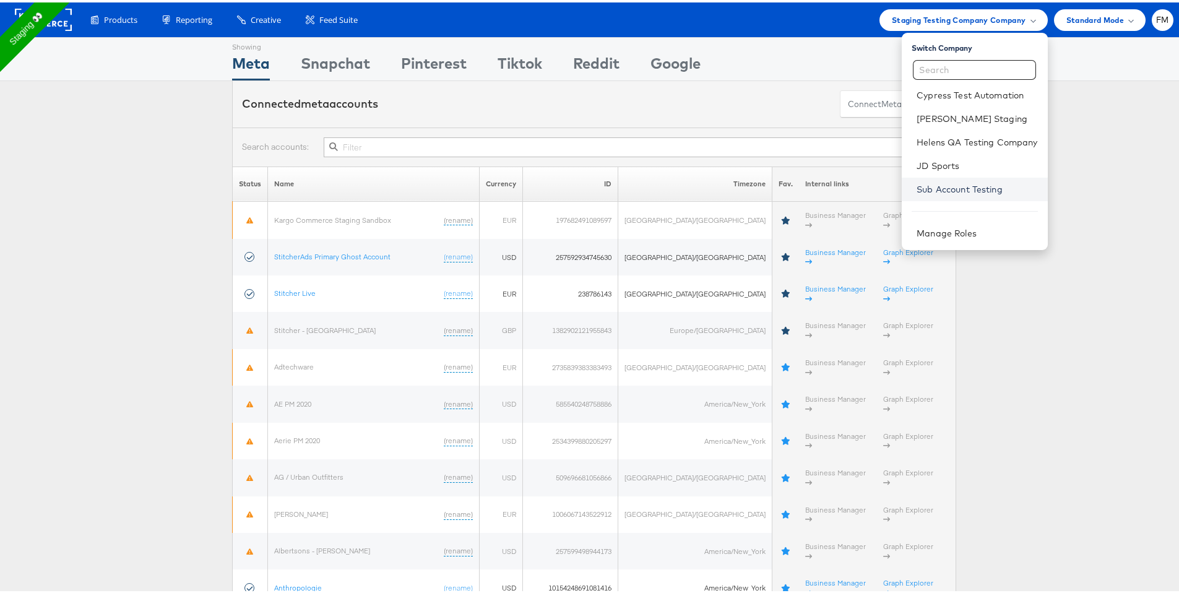
click at [959, 188] on link "Sub Account Testing" at bounding box center [977, 187] width 121 height 12
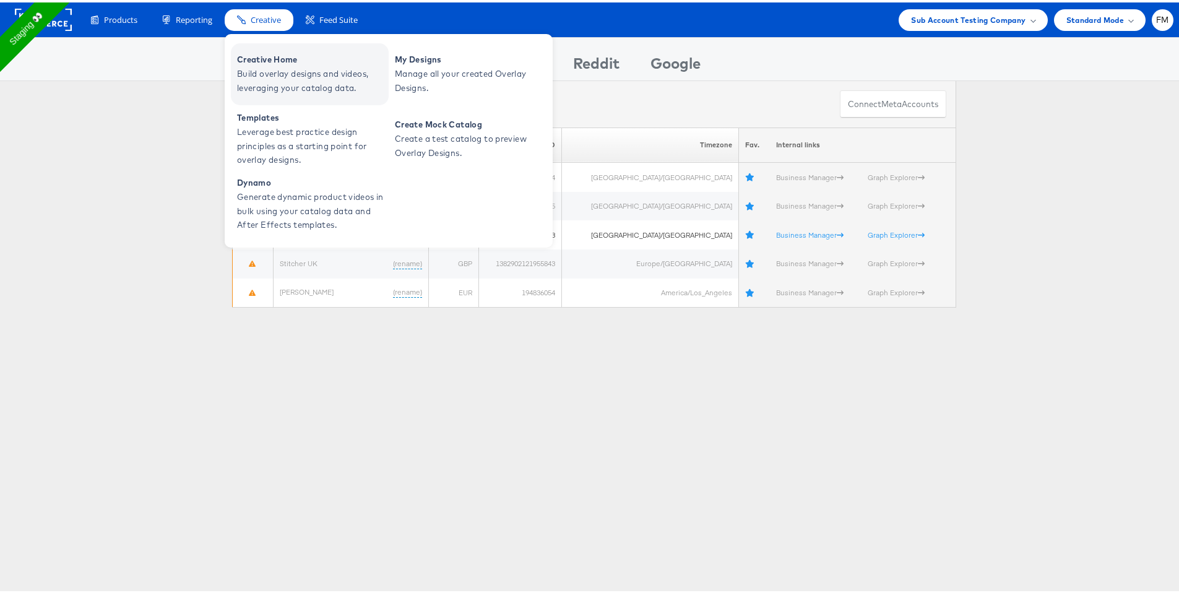
click at [303, 87] on span "Build overlay designs and videos, leveraging your catalog data." at bounding box center [311, 78] width 149 height 28
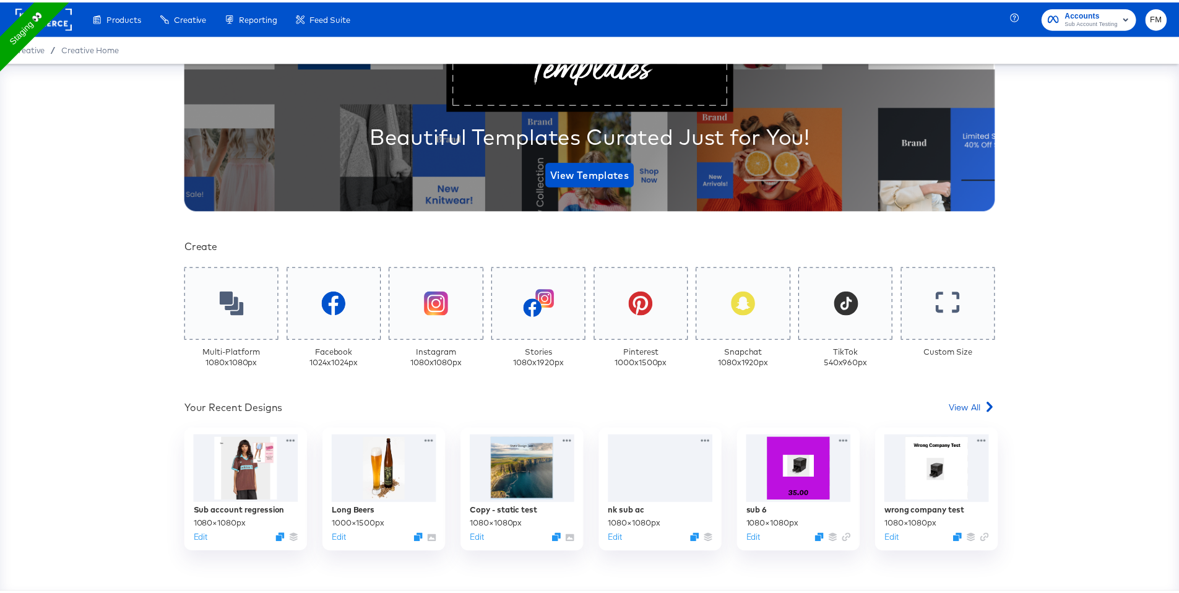
scroll to position [247, 0]
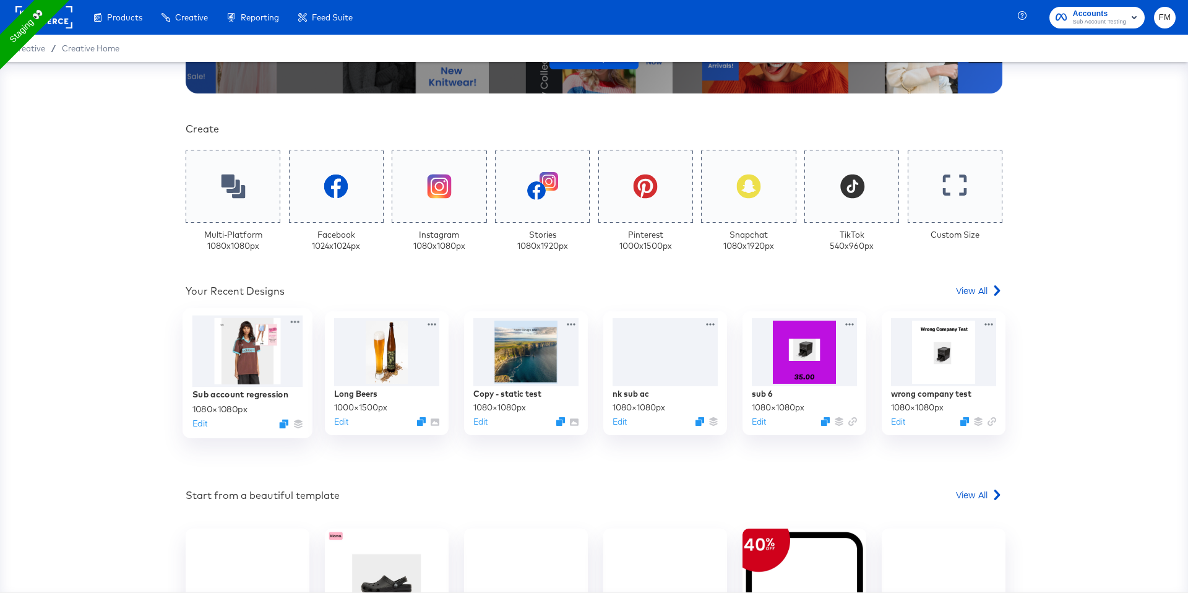
click at [266, 377] on div at bounding box center [247, 351] width 111 height 71
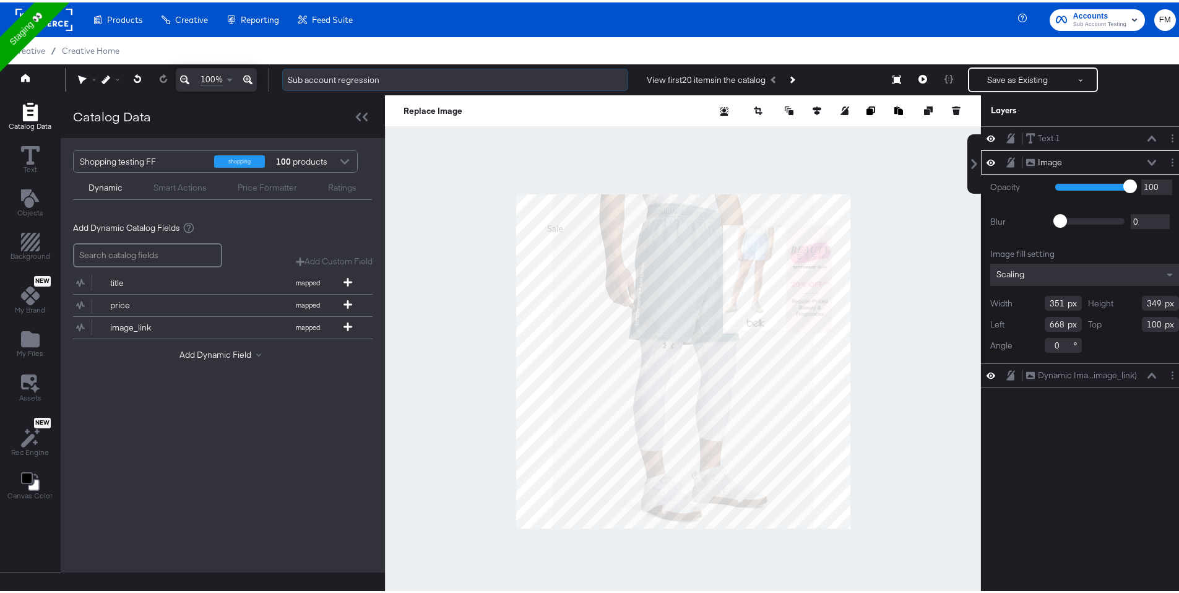
click at [339, 80] on input "Sub account regression" at bounding box center [455, 77] width 346 height 23
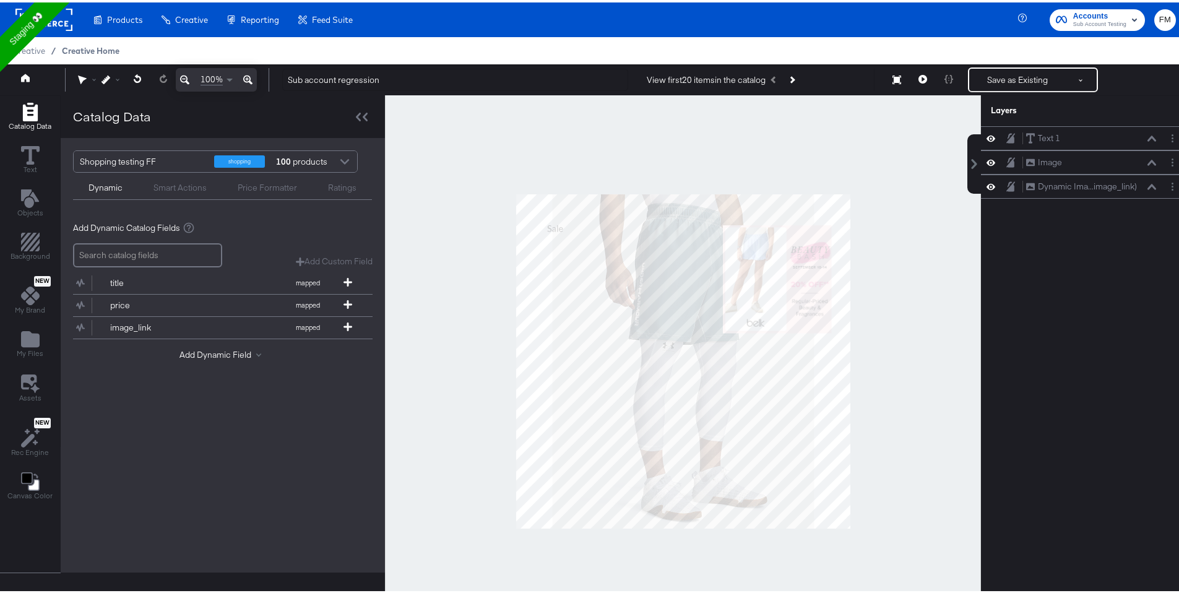
click at [79, 45] on span "Creative Home" at bounding box center [91, 48] width 58 height 10
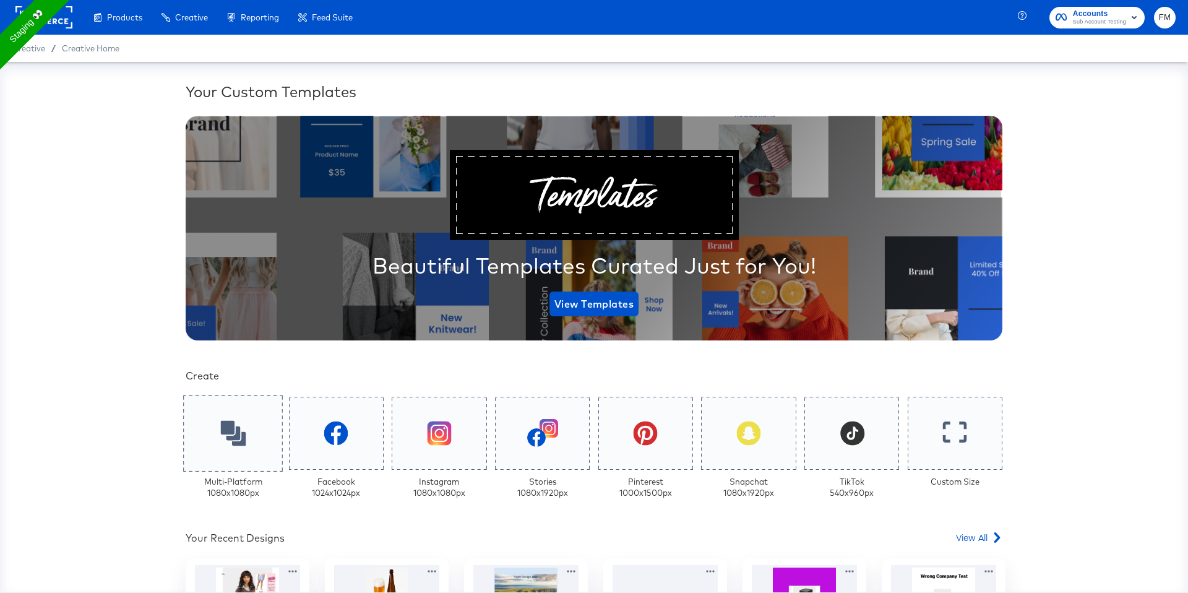
click at [248, 406] on div at bounding box center [233, 433] width 100 height 77
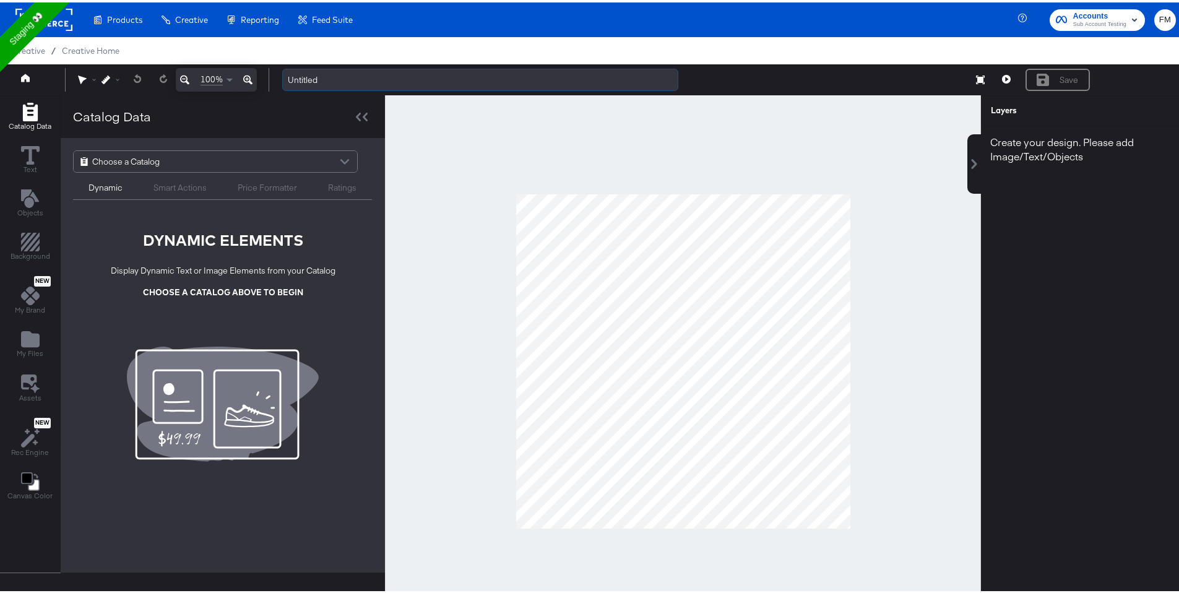
click at [359, 75] on input "Untitled" at bounding box center [480, 77] width 396 height 23
click at [360, 75] on input "Untitled" at bounding box center [480, 77] width 396 height 23
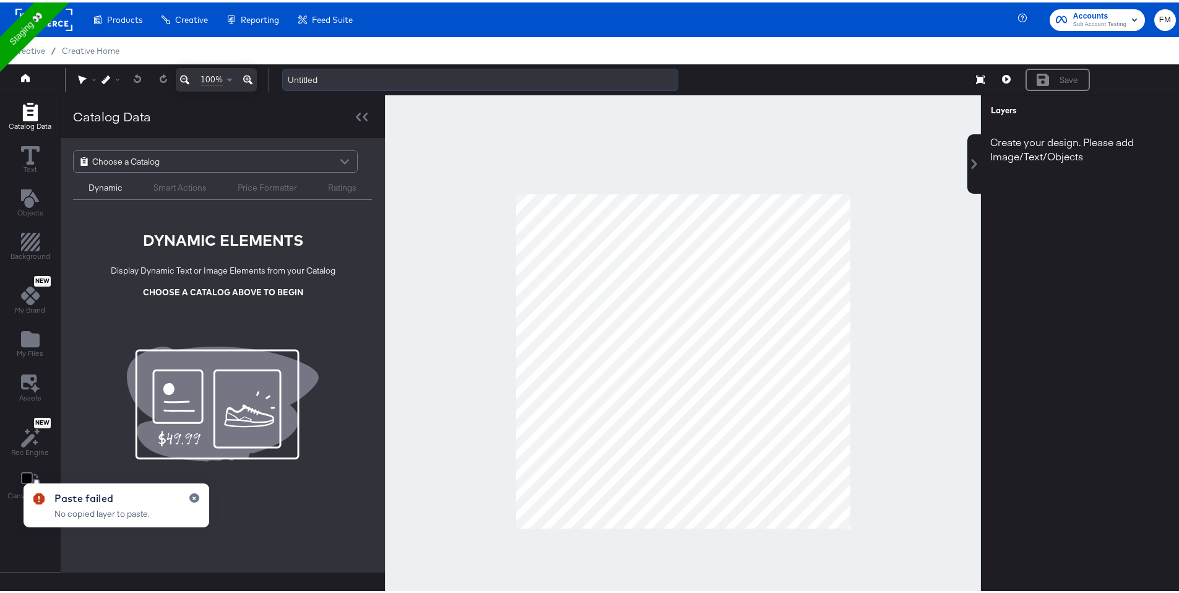
click at [338, 84] on input "Untitled" at bounding box center [480, 77] width 396 height 23
click at [337, 85] on input "Untitled" at bounding box center [480, 77] width 396 height 23
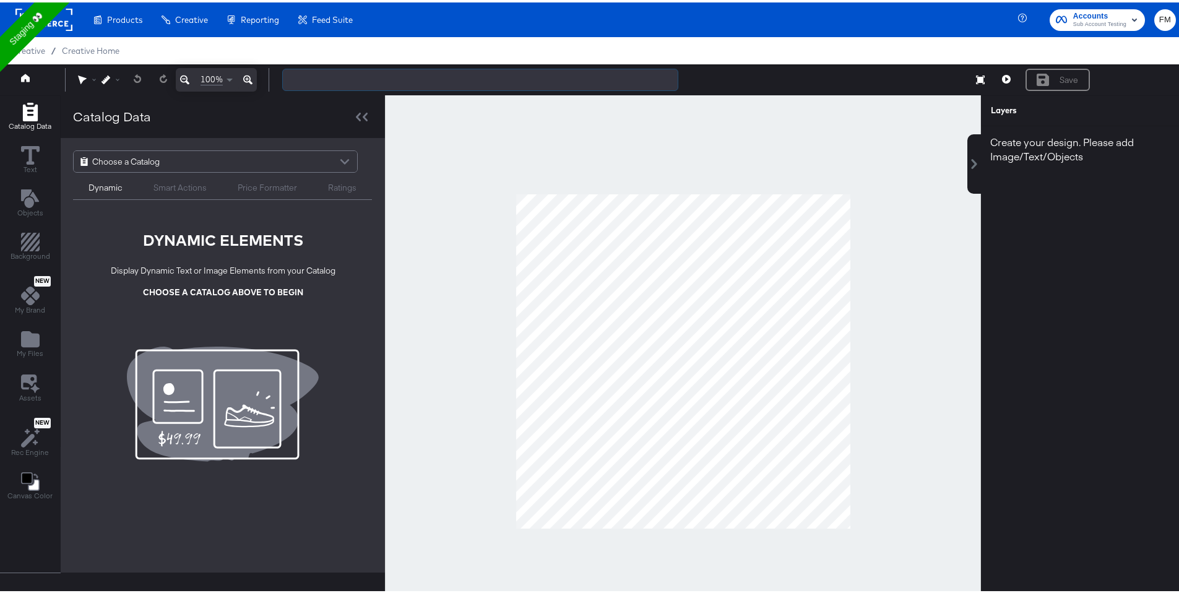
click at [283, 76] on input "text" at bounding box center [480, 77] width 396 height 23
paste input "[URL][DOMAIN_NAME]"
type input "[URL][DOMAIN_NAME]"
click at [399, 84] on input "[URL][DOMAIN_NAME]" at bounding box center [480, 77] width 396 height 23
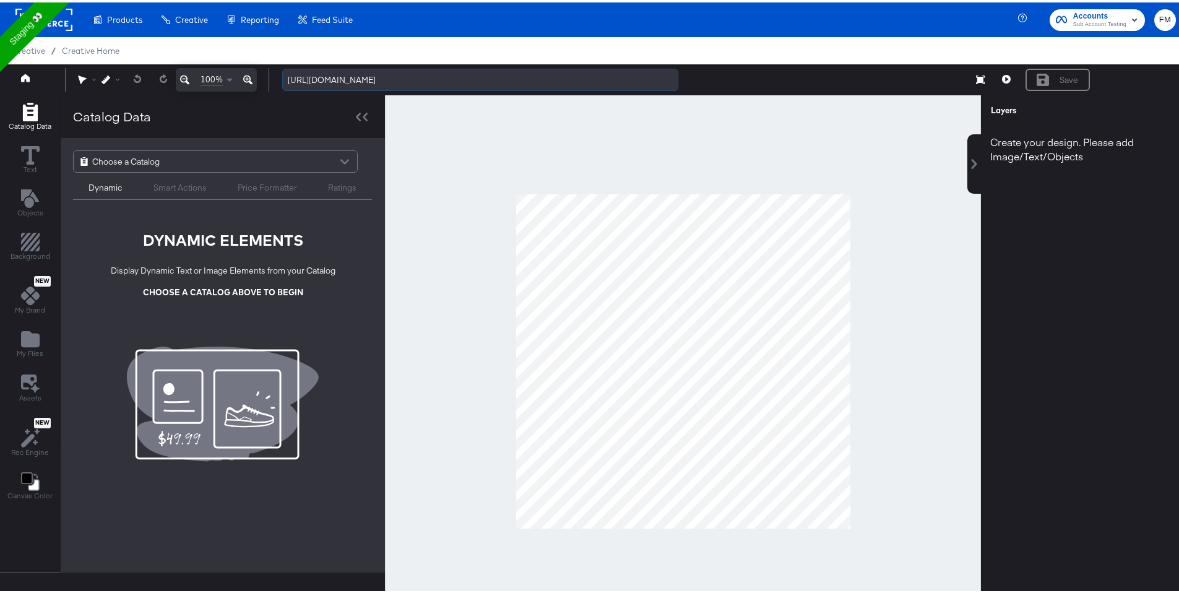
click at [399, 84] on input "[URL][DOMAIN_NAME]" at bounding box center [480, 77] width 396 height 23
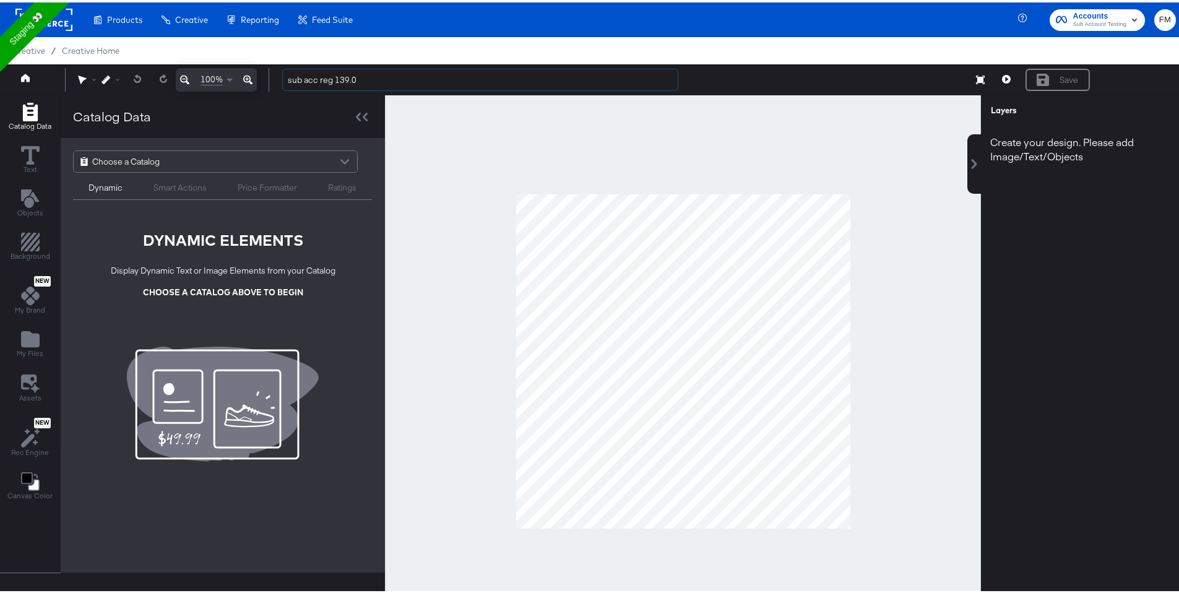
type input "sub acc reg 139.0"
click at [480, 195] on div at bounding box center [683, 359] width 596 height 532
click at [33, 334] on icon "Add Files" at bounding box center [30, 337] width 19 height 16
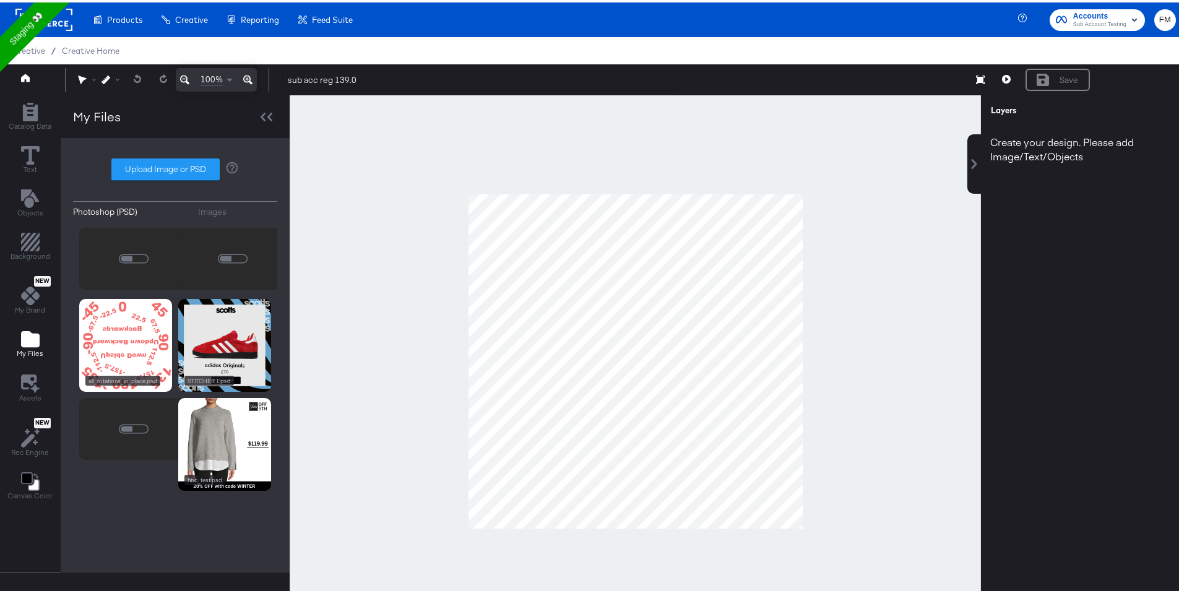
click at [214, 209] on div "Images" at bounding box center [212, 210] width 28 height 12
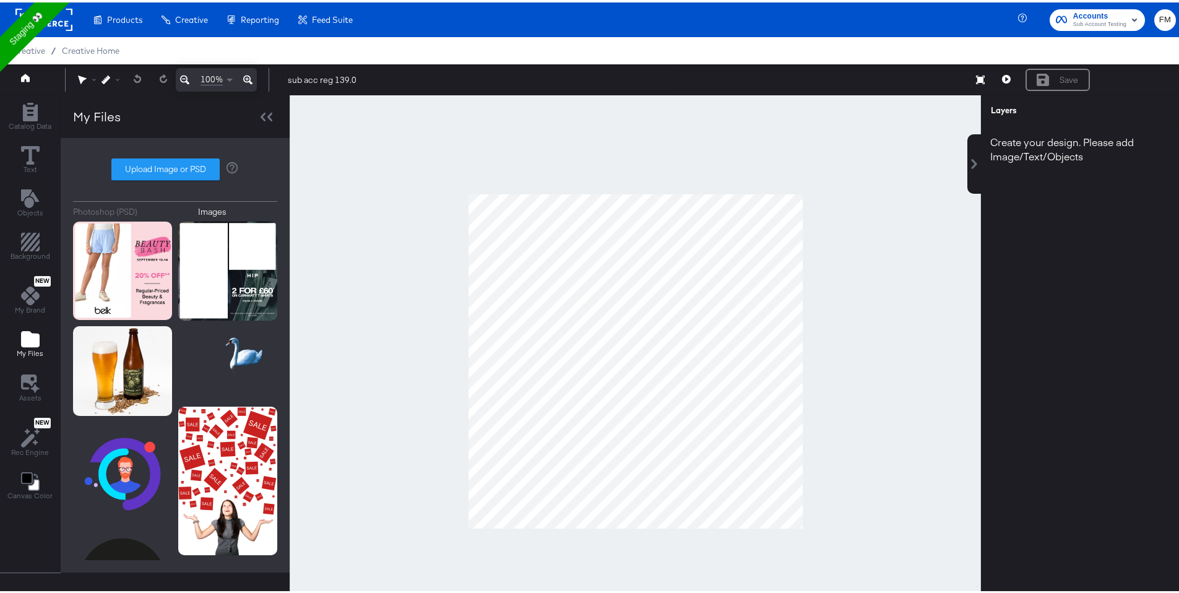
click at [204, 212] on div "Images" at bounding box center [212, 210] width 28 height 12
click at [143, 208] on button "Photoshop (PSD)" at bounding box center [131, 210] width 116 height 12
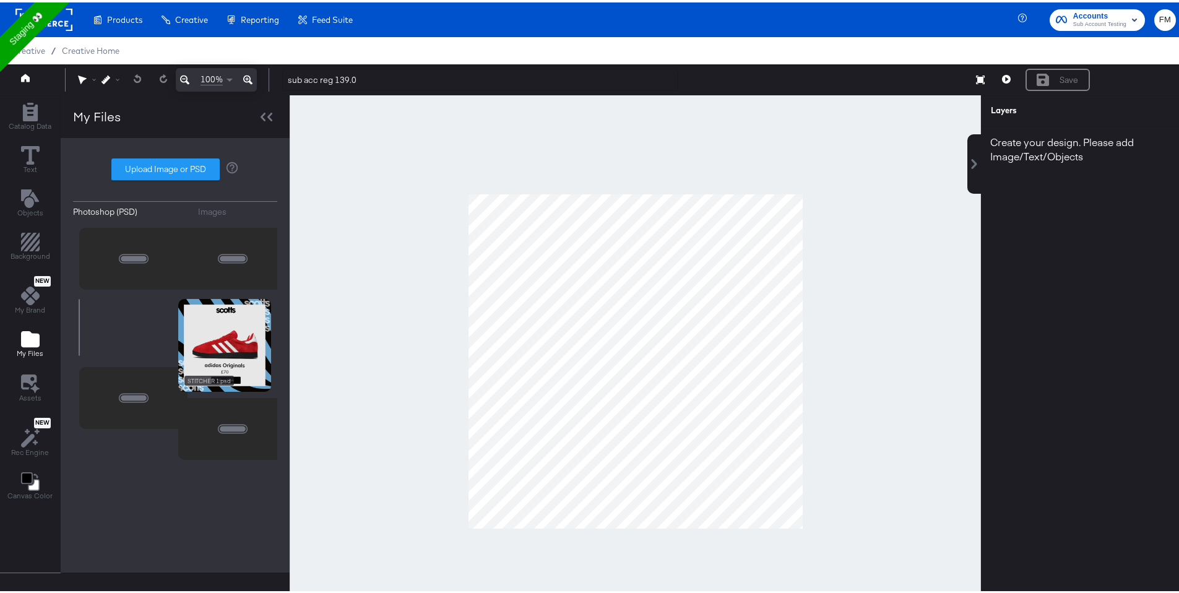
click at [210, 208] on div "Images" at bounding box center [212, 210] width 28 height 12
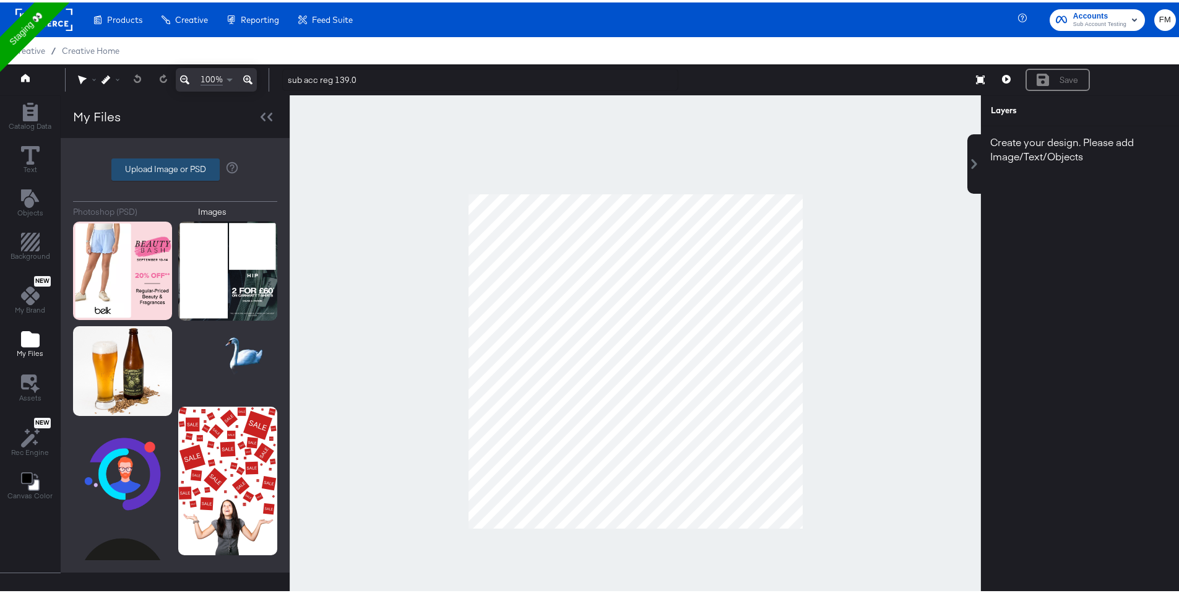
click at [189, 170] on label "Upload Image or PSD" at bounding box center [165, 167] width 107 height 21
click at [175, 167] on input "Upload Image or PSD" at bounding box center [175, 167] width 0 height 0
type input "C:\fakepath\dynamic-preview.png"
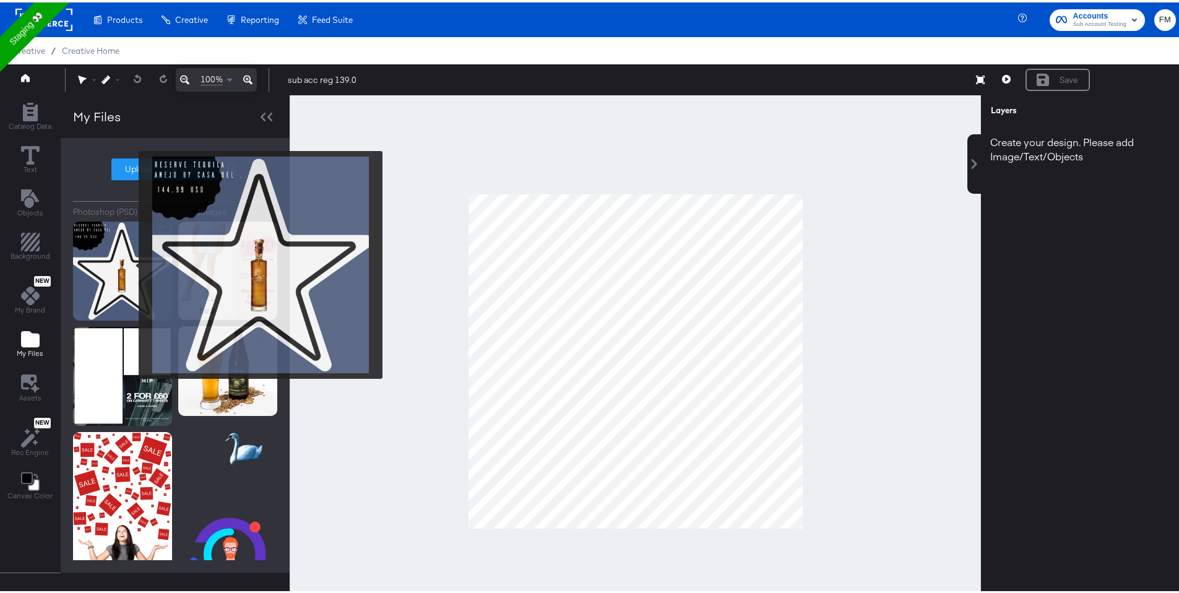
click at [131, 262] on img at bounding box center [122, 268] width 99 height 99
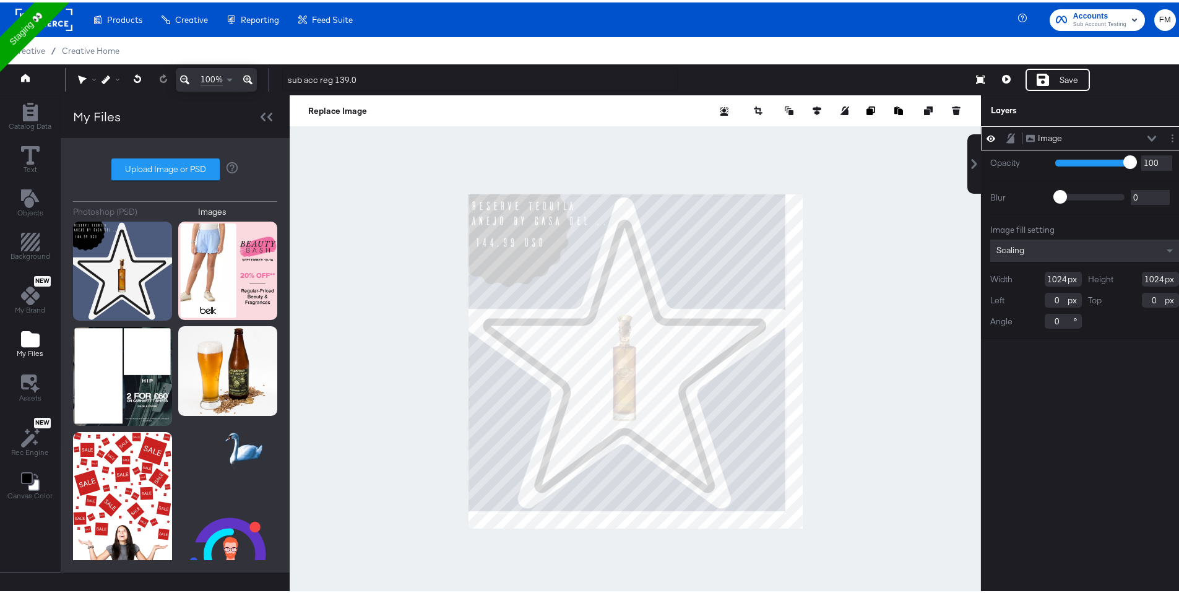
type input "338"
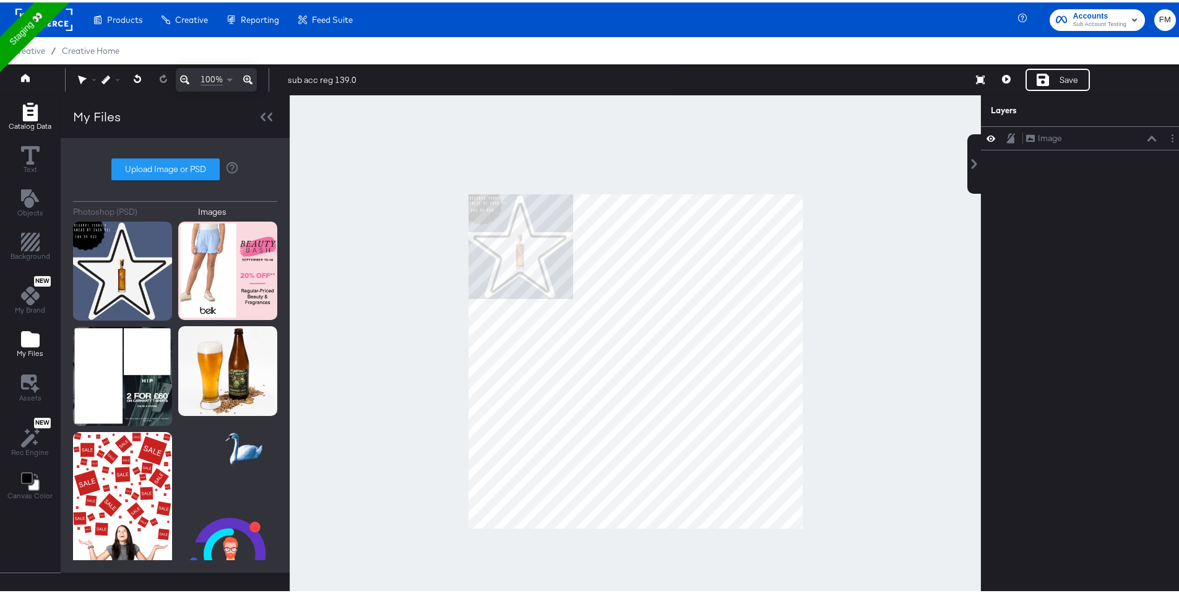
click at [43, 116] on div "Catalog Data" at bounding box center [30, 114] width 43 height 28
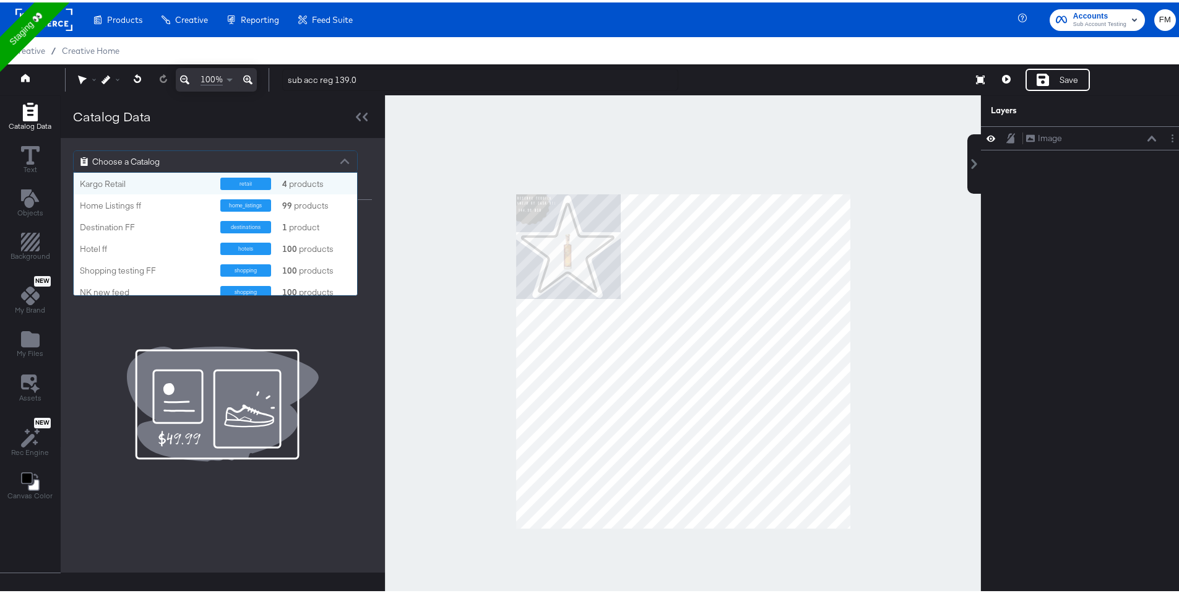
click at [157, 157] on span "Choose a Catalog" at bounding box center [125, 159] width 67 height 21
click at [151, 199] on div "Home Listings ff" at bounding box center [145, 203] width 131 height 12
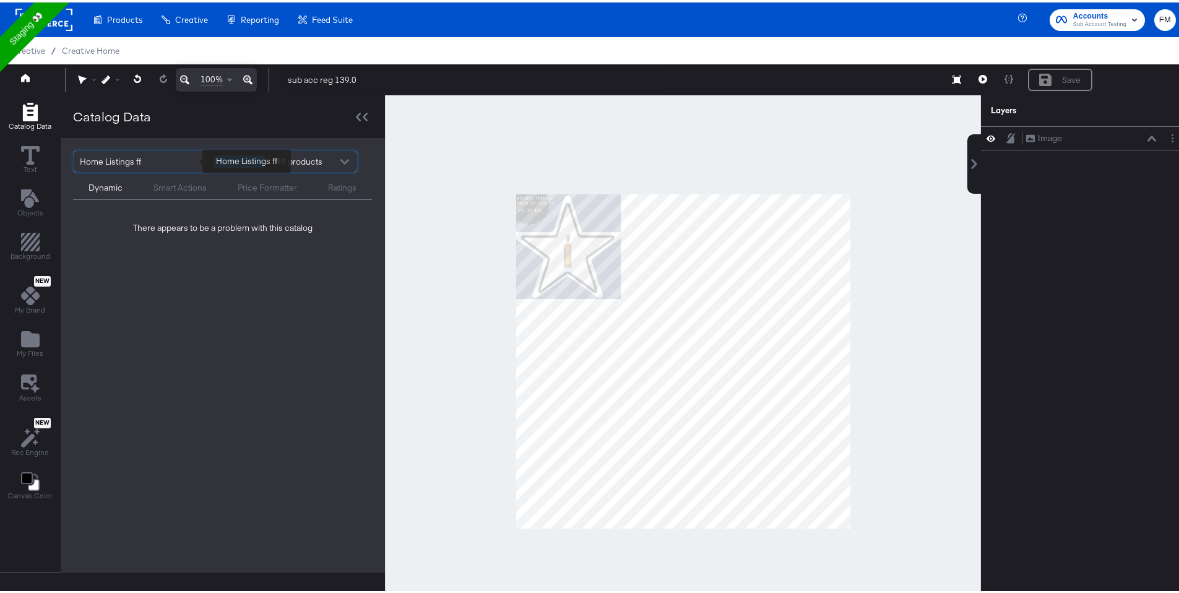
click at [153, 158] on div "Home Listings ff" at bounding box center [142, 159] width 125 height 21
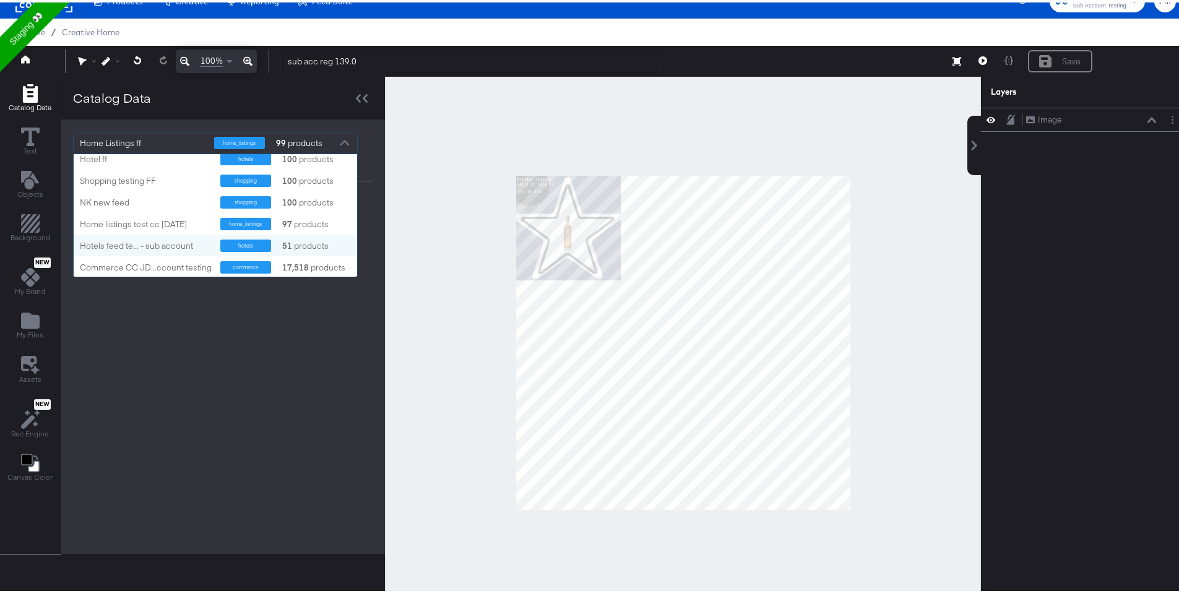
scroll to position [19, 0]
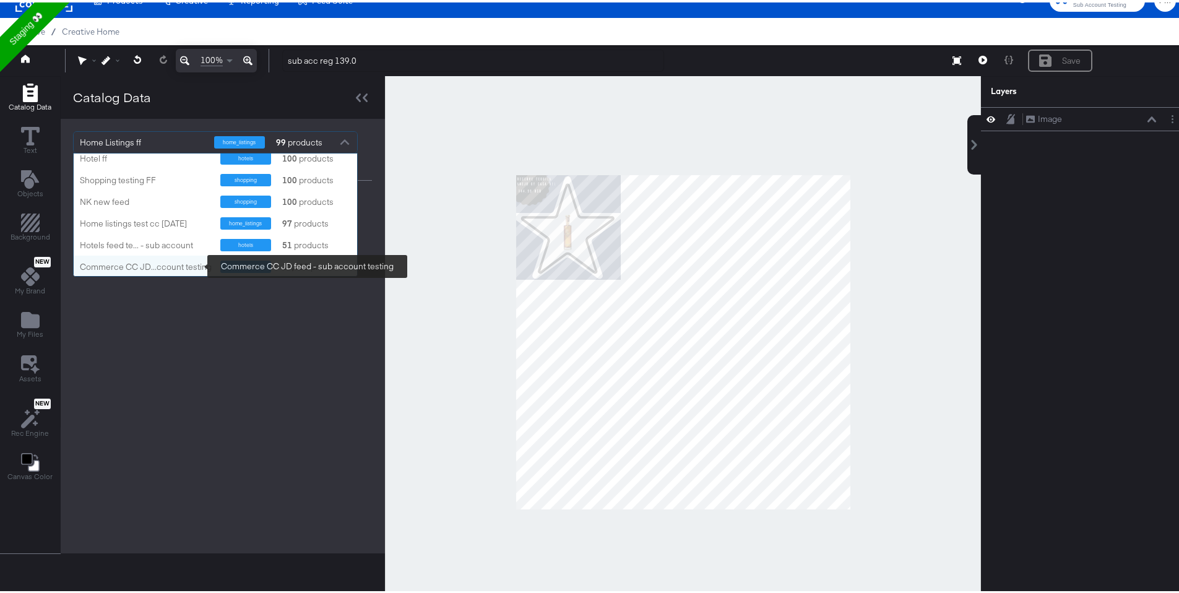
click at [139, 264] on div "Commerce CC JD...ccount testing" at bounding box center [146, 265] width 132 height 12
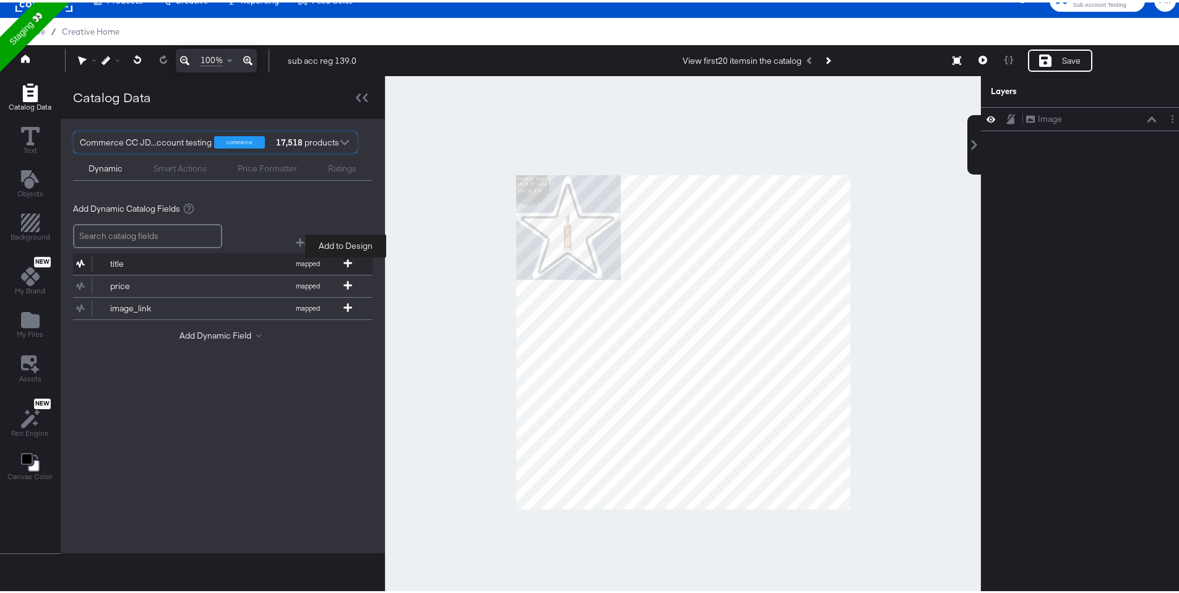
click at [346, 262] on icon at bounding box center [347, 260] width 9 height 9
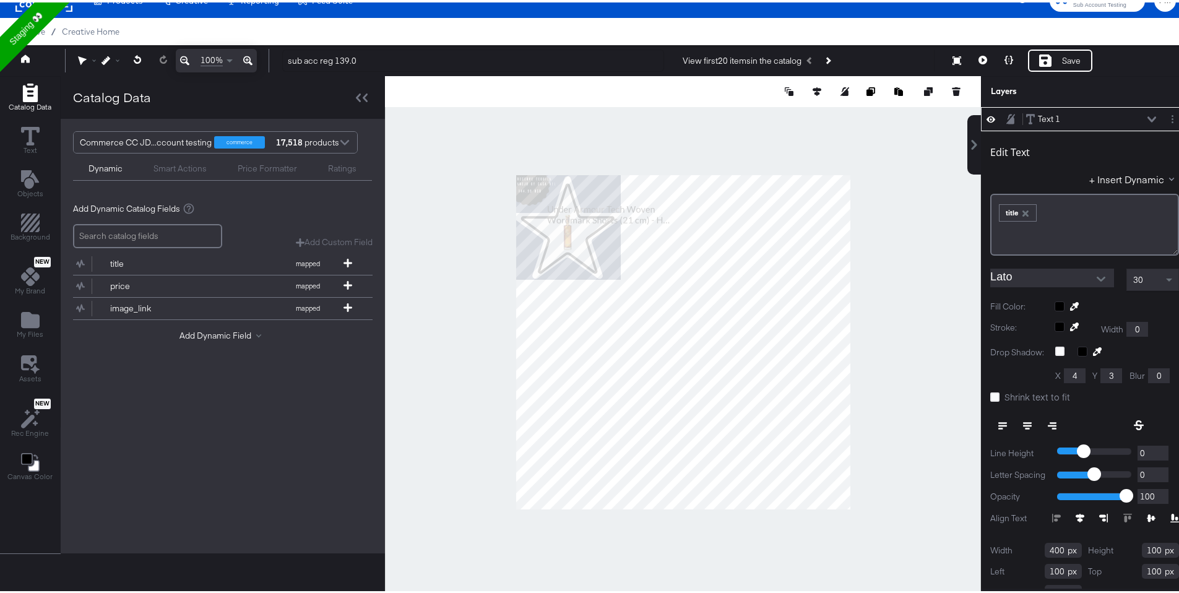
type input "494"
type input "160"
click at [344, 283] on icon at bounding box center [347, 282] width 9 height 9
type input "394"
type input "145"
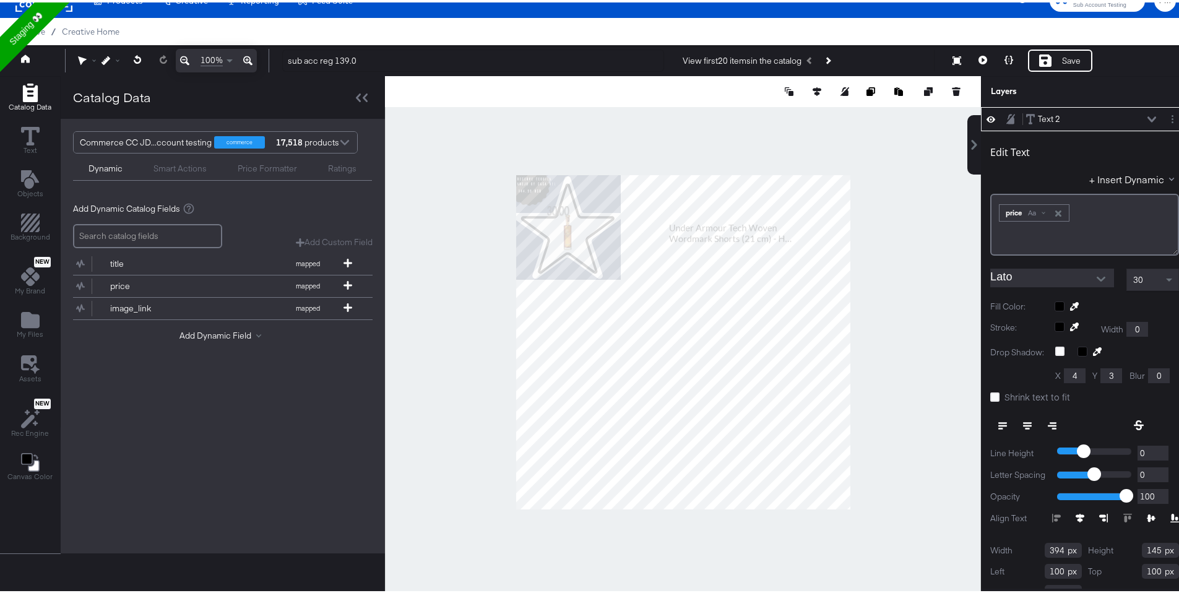
type input "536"
type input "868"
type input "618"
type input "902"
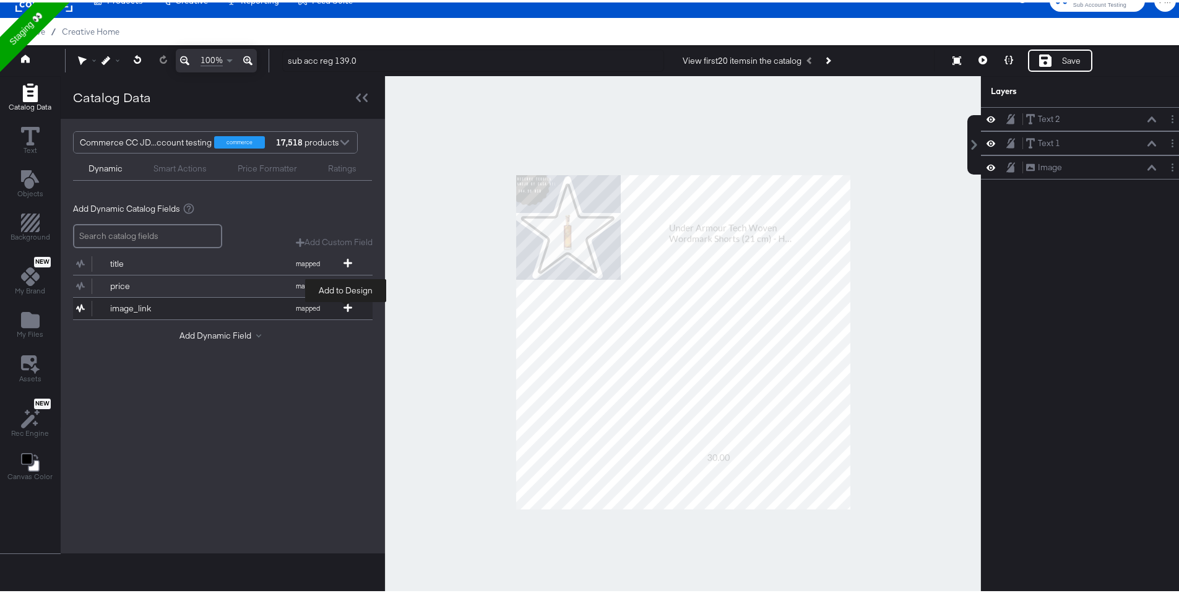
click at [346, 309] on icon at bounding box center [347, 305] width 9 height 9
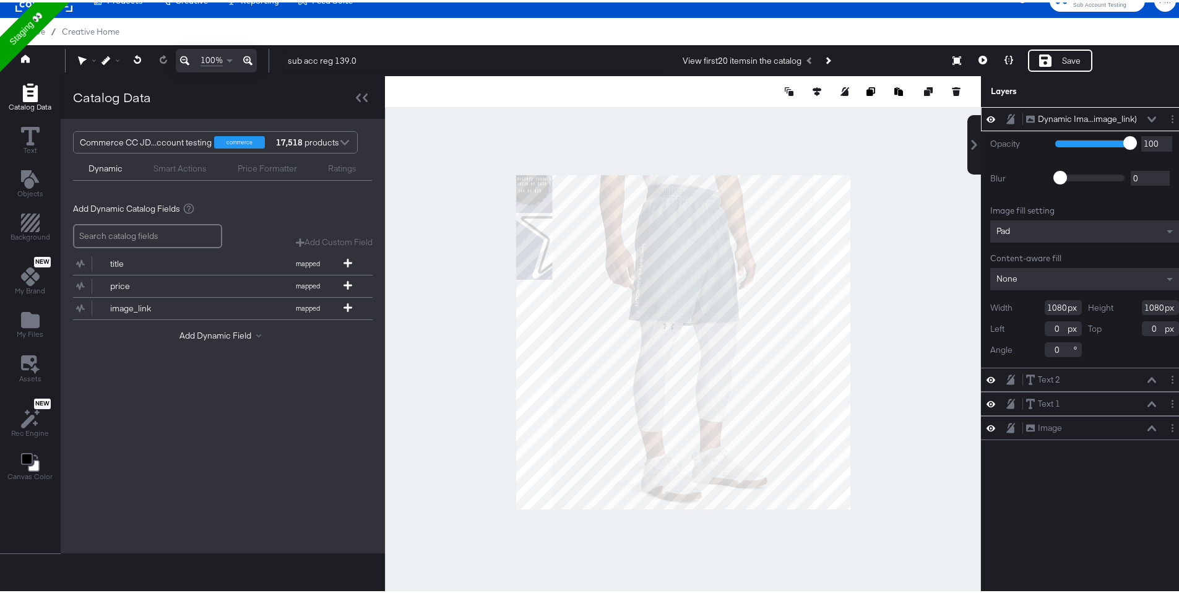
type input "407"
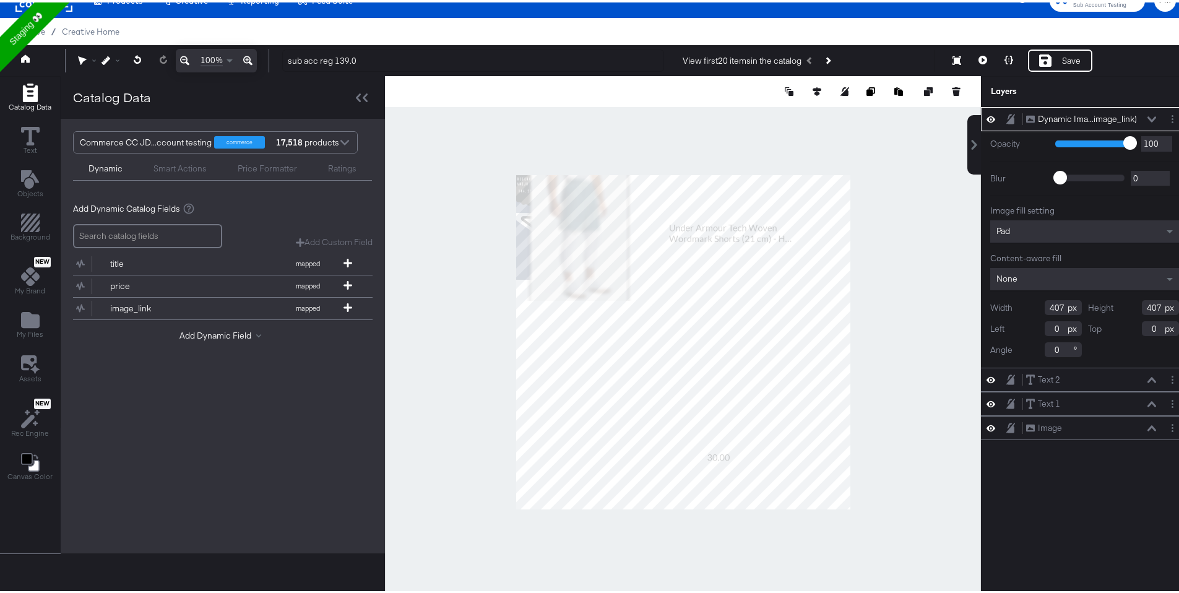
type input "386"
type input "556"
type input "526"
type input "320"
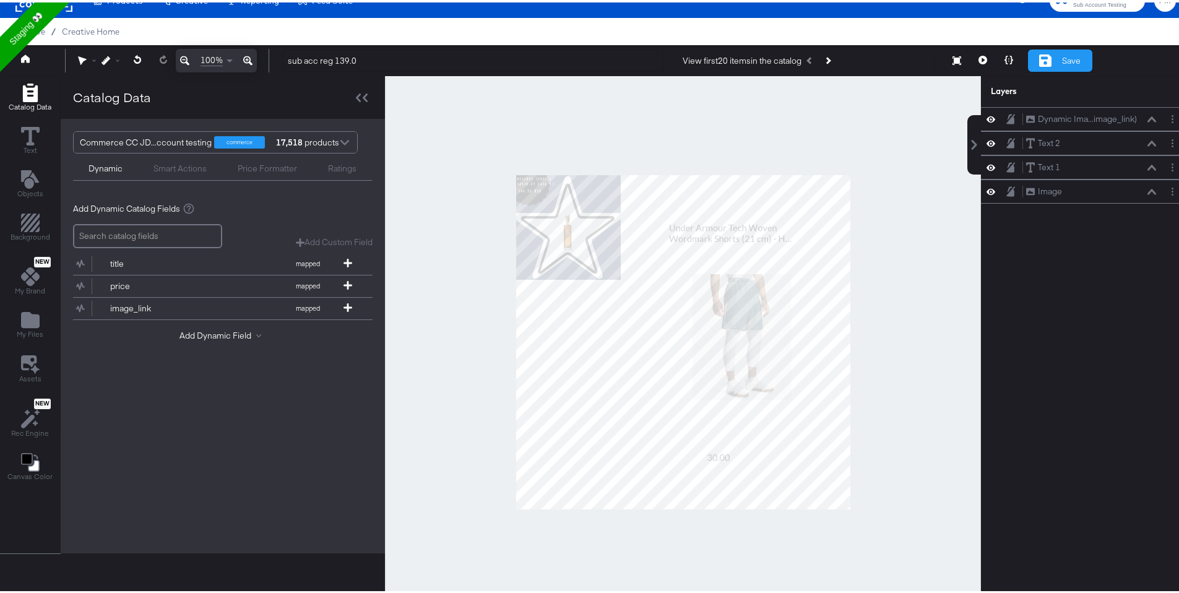
click at [1048, 59] on div "Save" at bounding box center [1060, 58] width 64 height 22
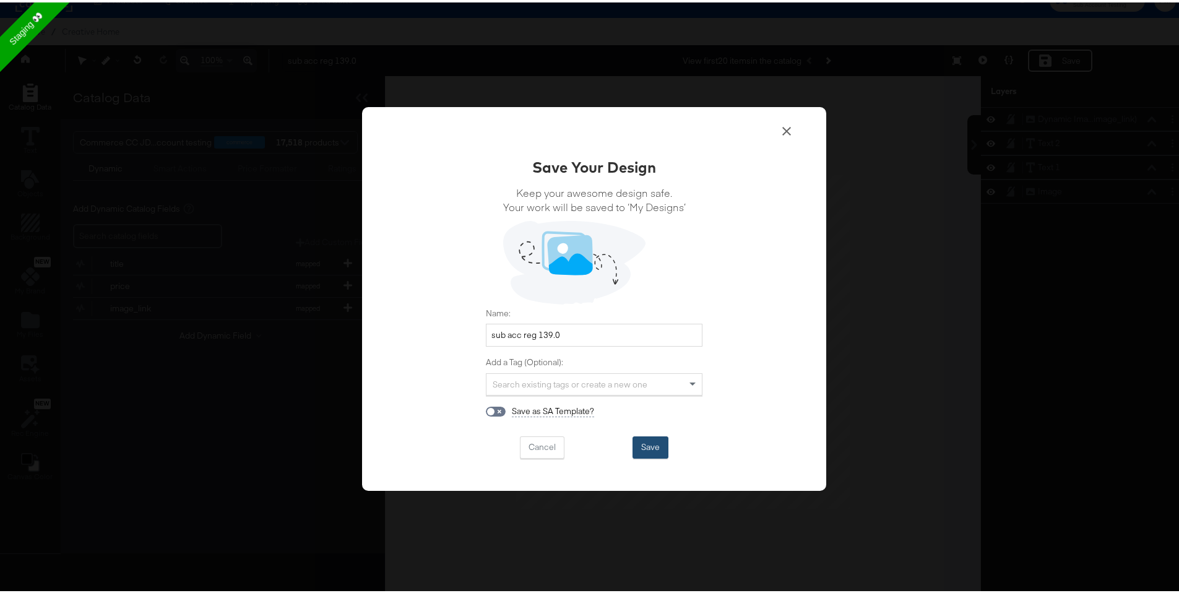
click at [650, 439] on button "Save" at bounding box center [650, 445] width 36 height 22
